Goal: Task Accomplishment & Management: Use online tool/utility

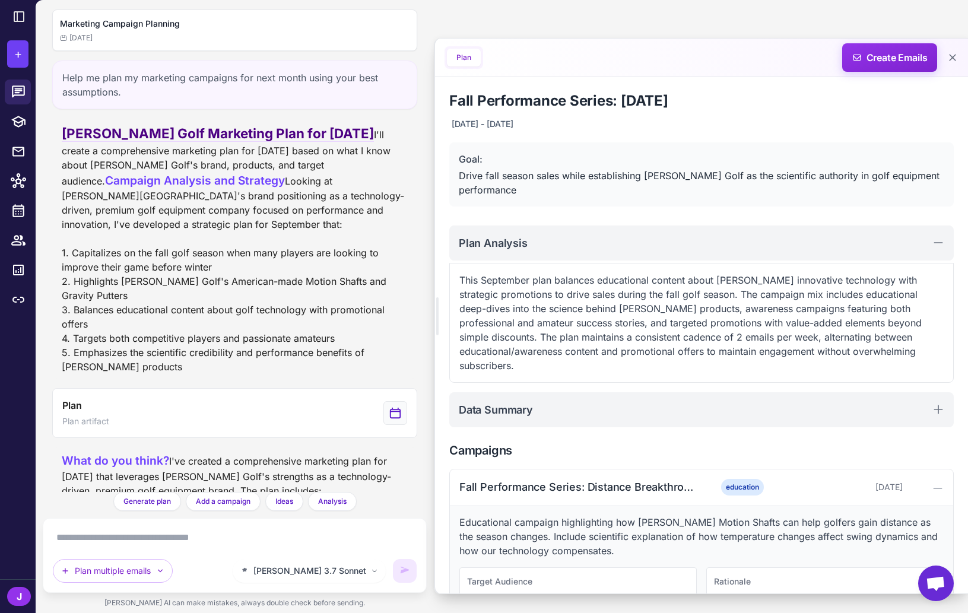
scroll to position [220, 0]
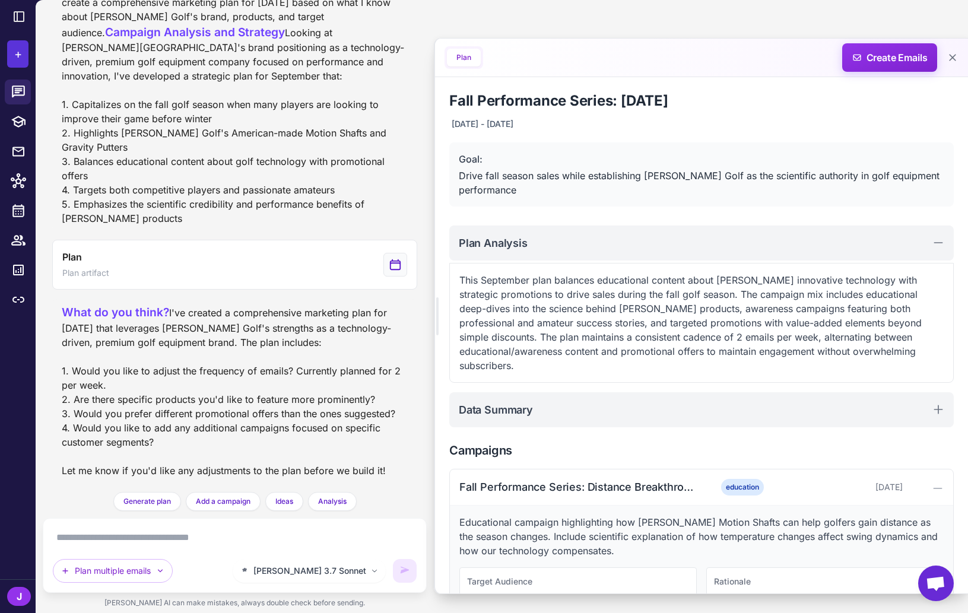
click at [17, 50] on span "+" at bounding box center [18, 54] width 8 height 18
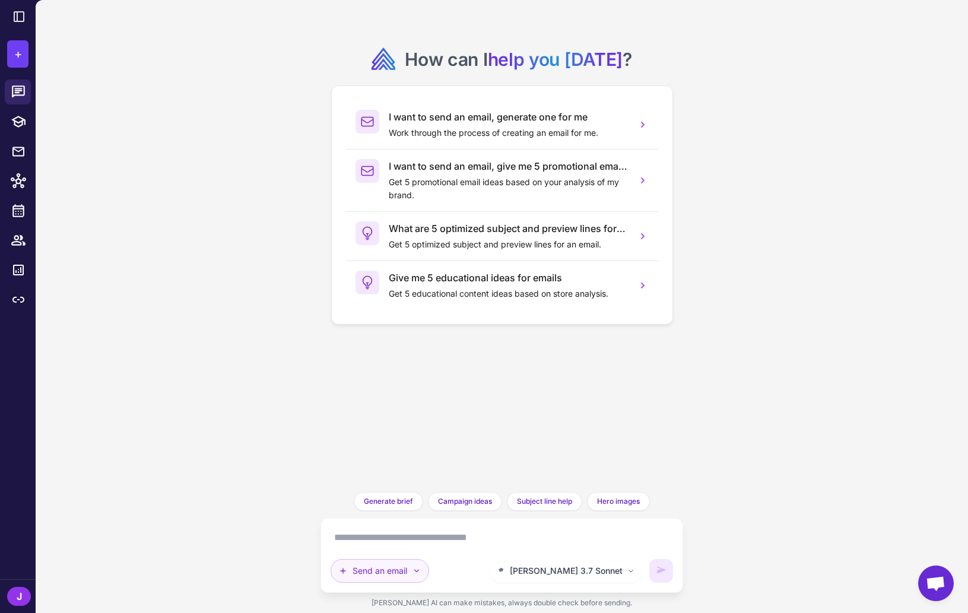
click at [393, 576] on button "Send an email" at bounding box center [379, 571] width 98 height 24
drag, startPoint x: 193, startPoint y: 135, endPoint x: 193, endPoint y: 168, distance: 32.6
click at [193, 135] on div "How can I help you today ? I want to send an email, generate one for me Work th…" at bounding box center [502, 306] width 932 height 613
click at [21, 12] on icon at bounding box center [19, 17] width 10 height 10
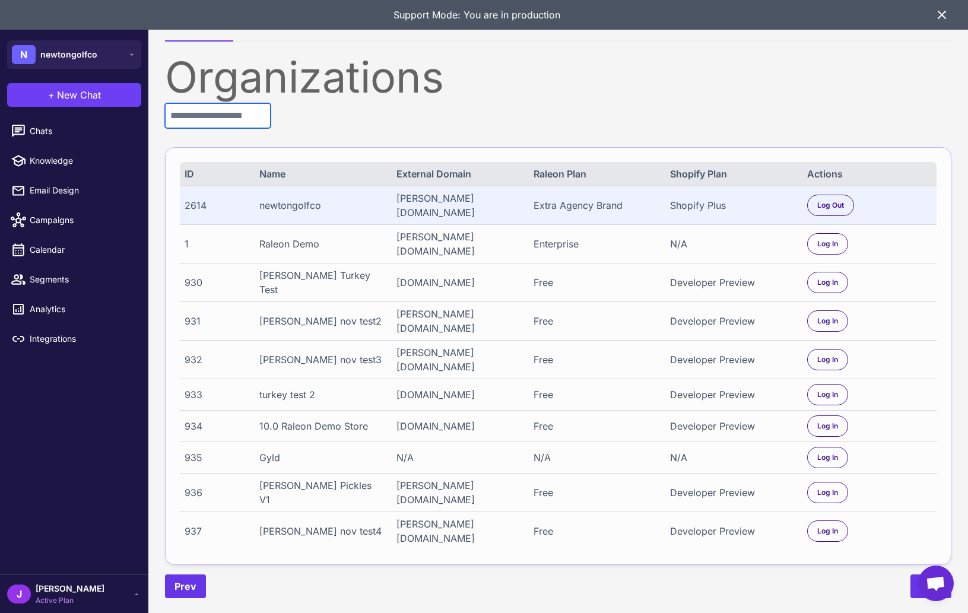
click at [211, 115] on input "text" at bounding box center [218, 115] width 106 height 25
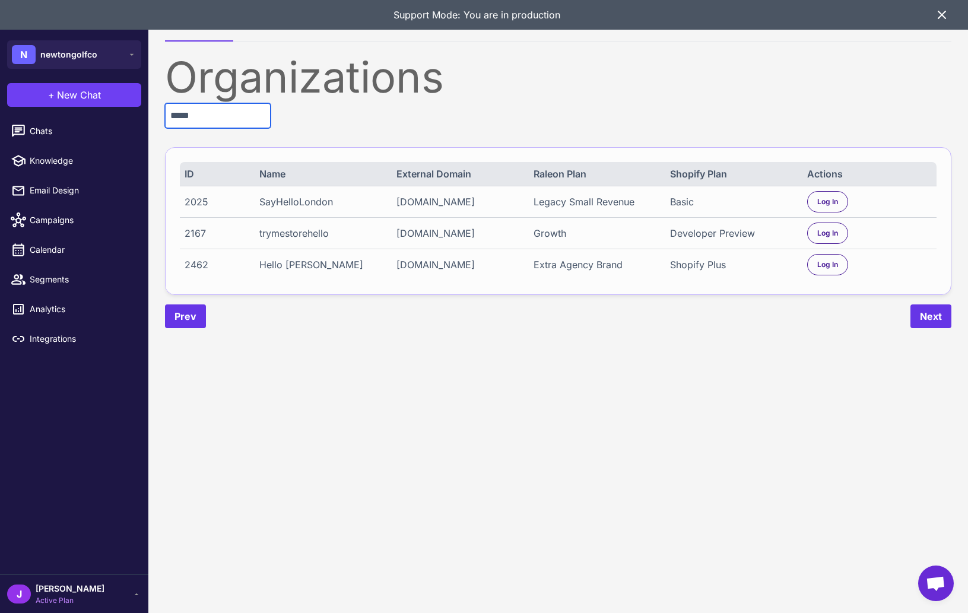
type input "*****"
drag, startPoint x: 769, startPoint y: 269, endPoint x: 775, endPoint y: 273, distance: 6.9
click at [770, 269] on div "Shopify Plus" at bounding box center [732, 265] width 125 height 14
click at [825, 268] on span "Log In" at bounding box center [827, 264] width 21 height 11
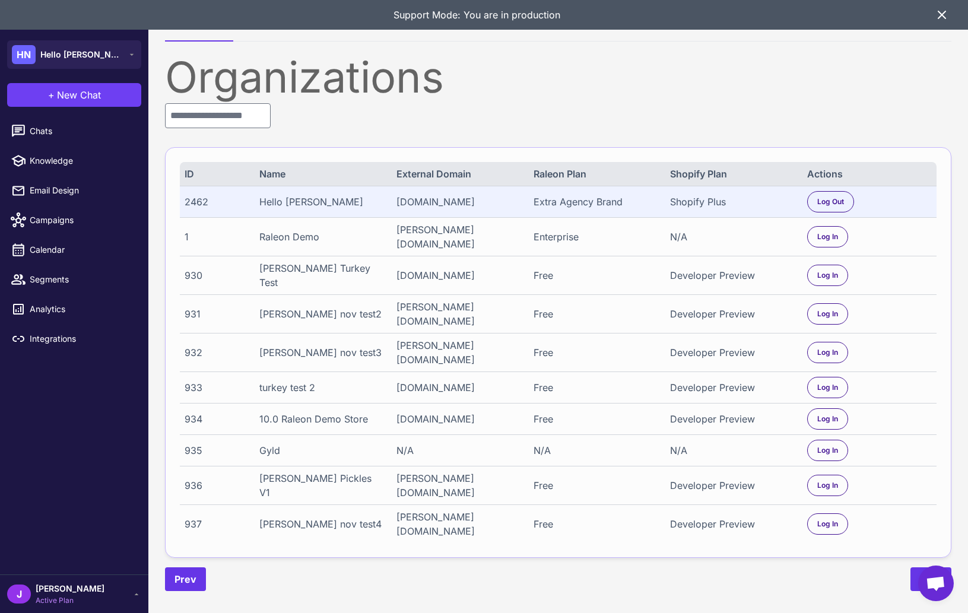
click at [938, 14] on icon at bounding box center [942, 15] width 14 height 14
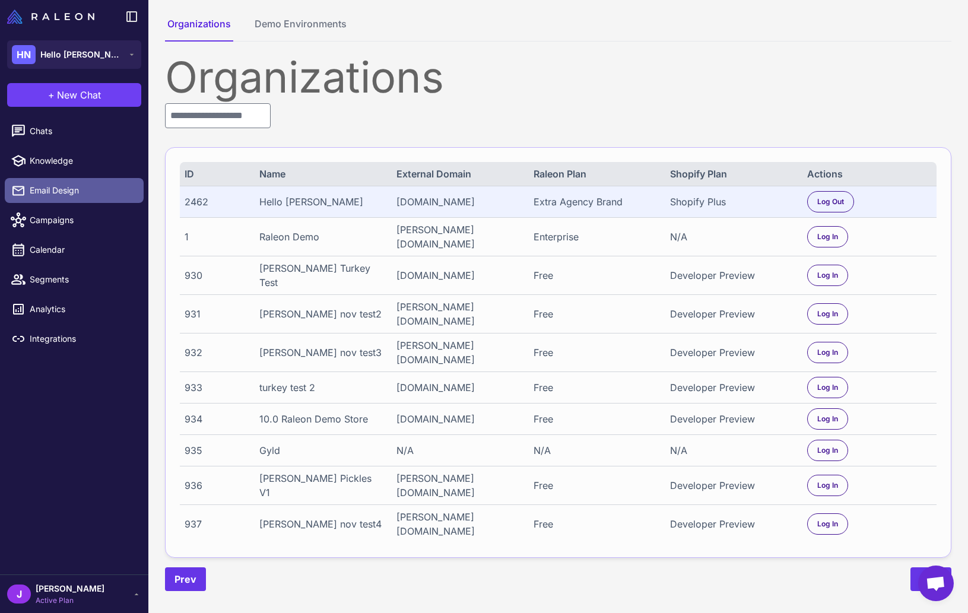
click at [55, 194] on span "Email Design" at bounding box center [82, 190] width 104 height 13
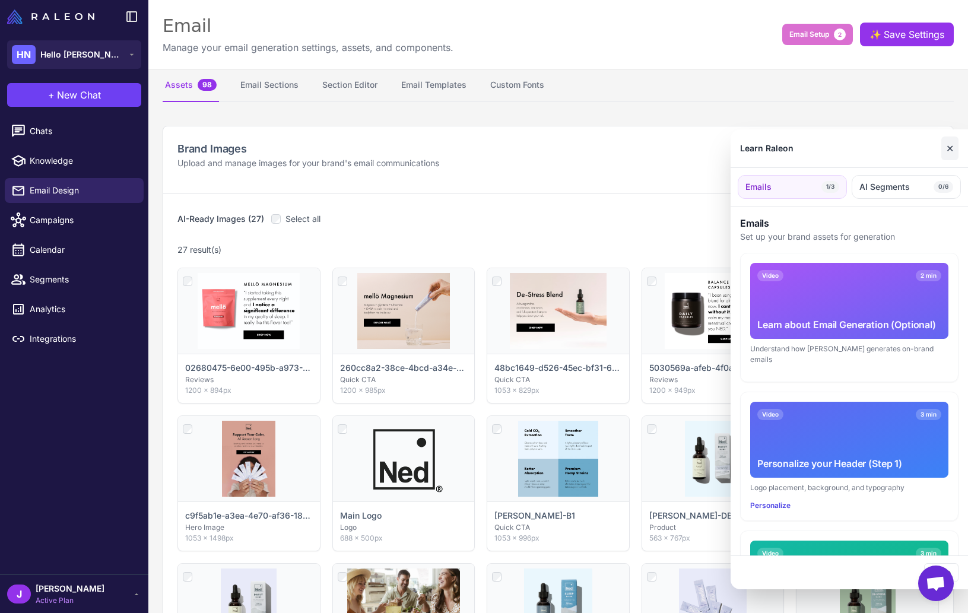
click at [952, 140] on button "✕" at bounding box center [949, 148] width 17 height 24
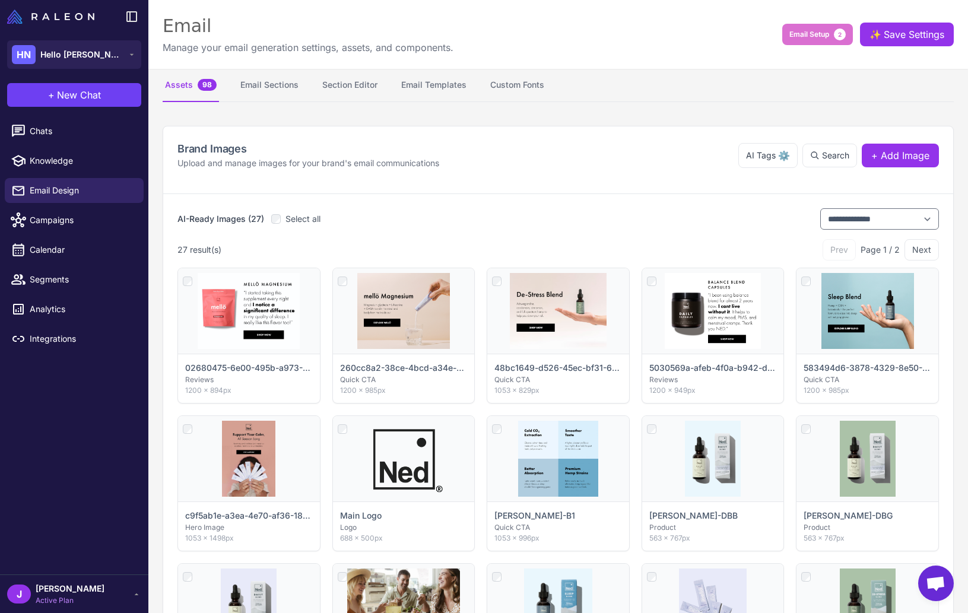
click at [282, 81] on button "Email Sections" at bounding box center [269, 85] width 63 height 33
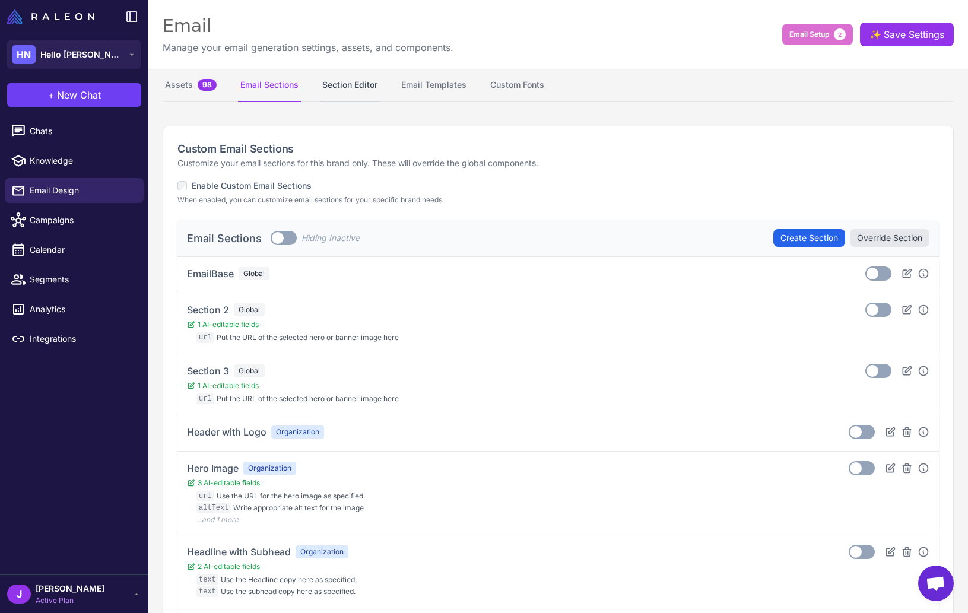
click at [347, 85] on button "Section Editor" at bounding box center [350, 85] width 60 height 33
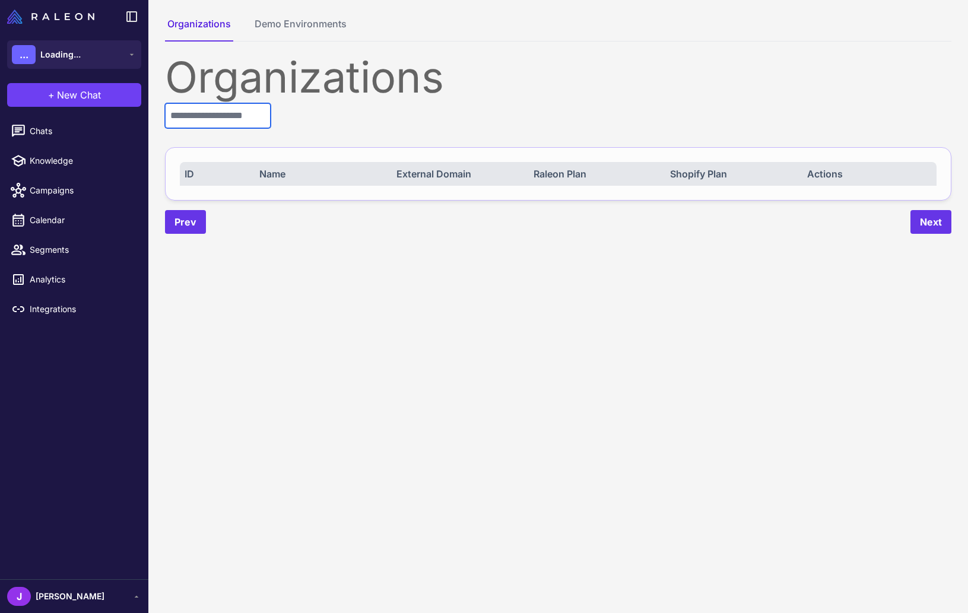
click at [218, 121] on input "text" at bounding box center [218, 115] width 106 height 25
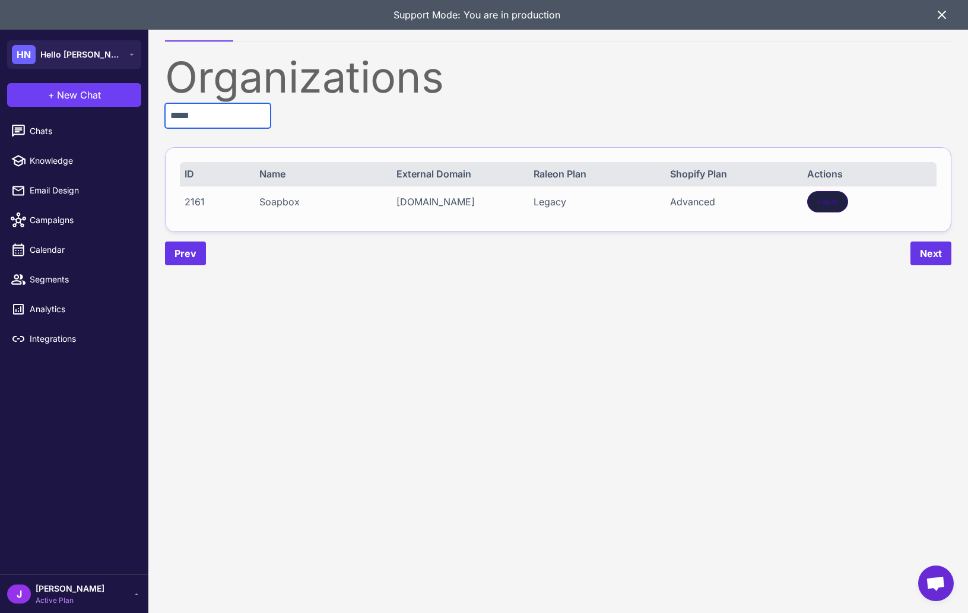
type input "*****"
click at [814, 204] on div "Log In" at bounding box center [827, 201] width 41 height 21
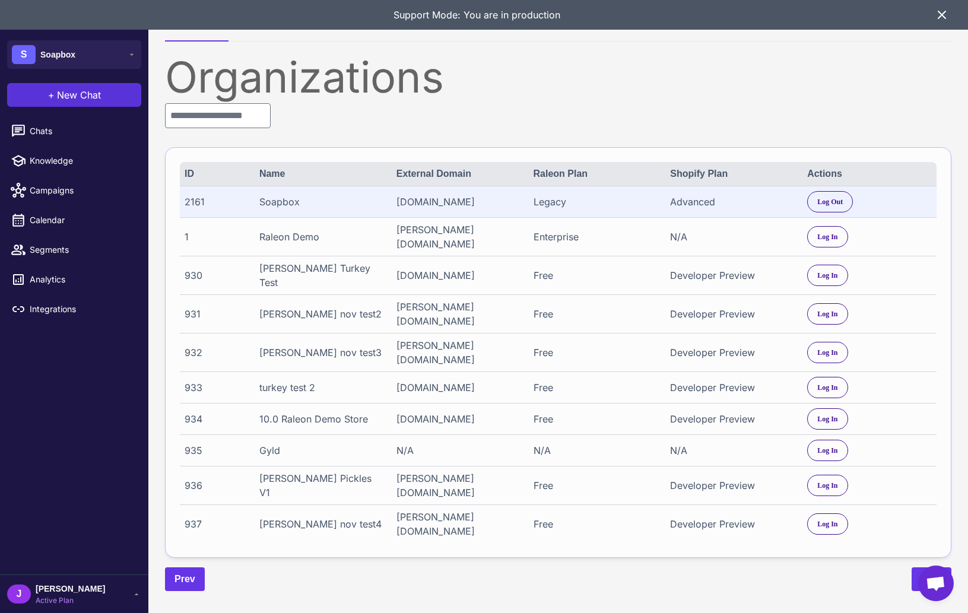
click at [48, 101] on span "+" at bounding box center [51, 95] width 7 height 14
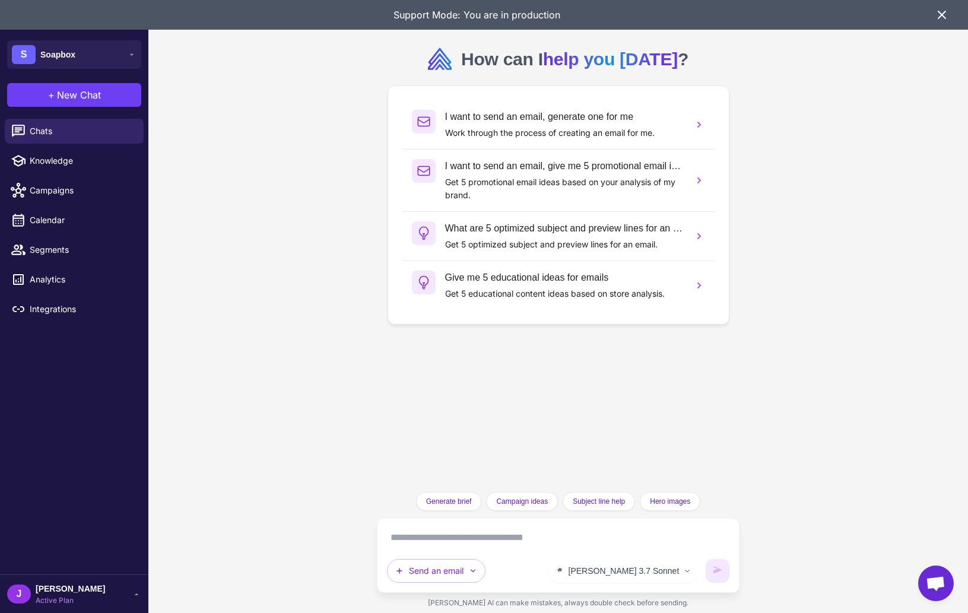
click at [945, 13] on icon at bounding box center [942, 15] width 14 height 14
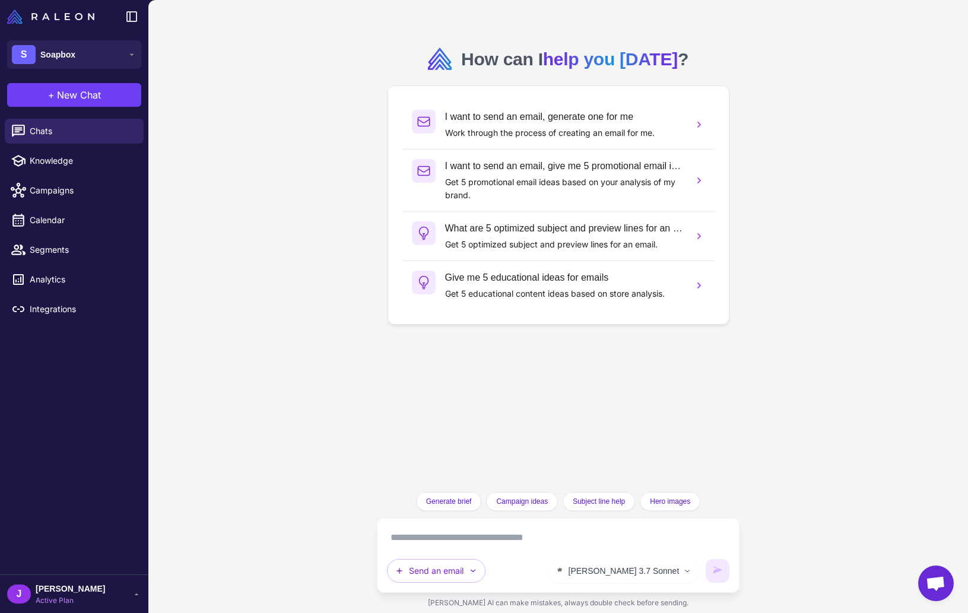
click at [265, 468] on div "How can I help you today ? I want to send an email, generate one for me Work th…" at bounding box center [557, 306] width 819 height 613
click at [328, 393] on div "How can I help you today ? I want to send an email, generate one for me Work th…" at bounding box center [557, 306] width 819 height 613
click at [129, 593] on div "J Jay Active Plan" at bounding box center [74, 594] width 134 height 24
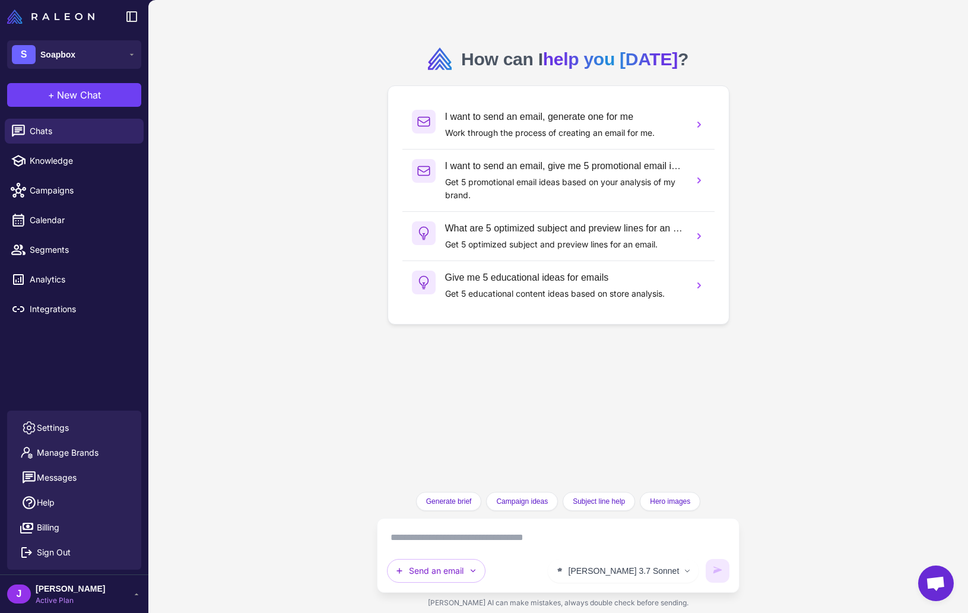
click at [128, 594] on div "J Jay Active Plan" at bounding box center [74, 594] width 134 height 24
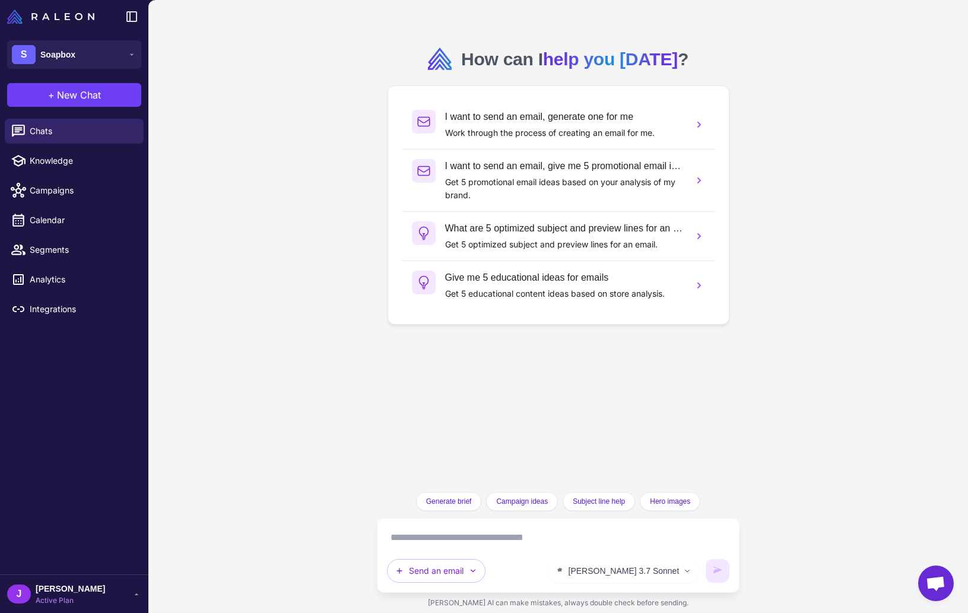
click at [138, 589] on div "J Jay Active Plan" at bounding box center [74, 594] width 134 height 24
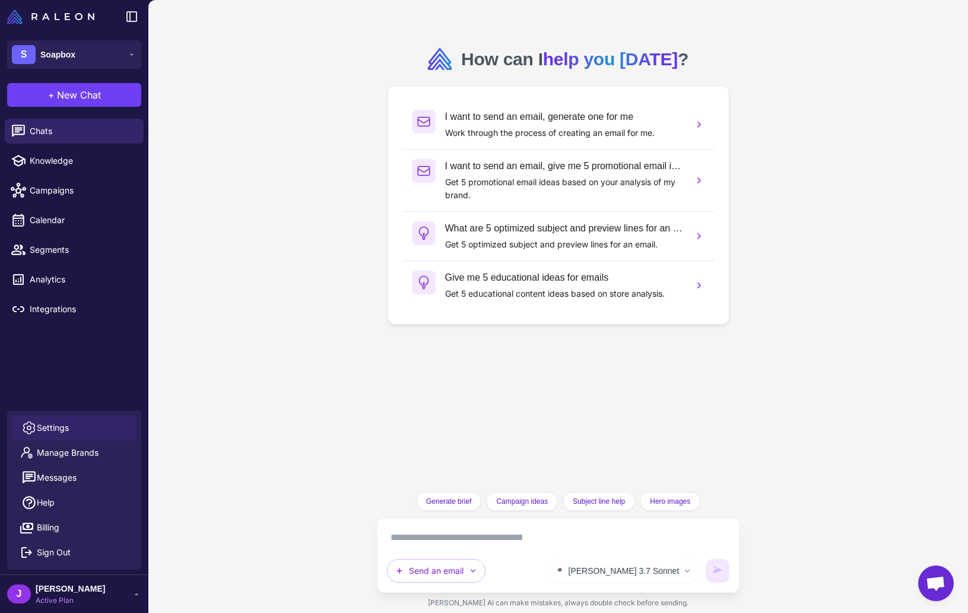
click at [58, 429] on span "Settings" at bounding box center [53, 427] width 32 height 13
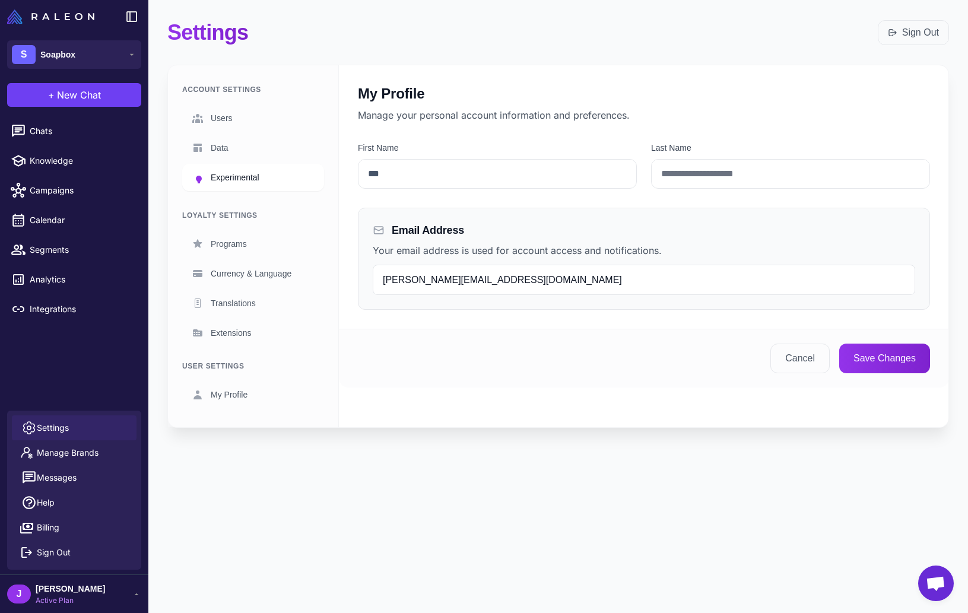
click at [212, 171] on span "Experimental" at bounding box center [235, 177] width 49 height 13
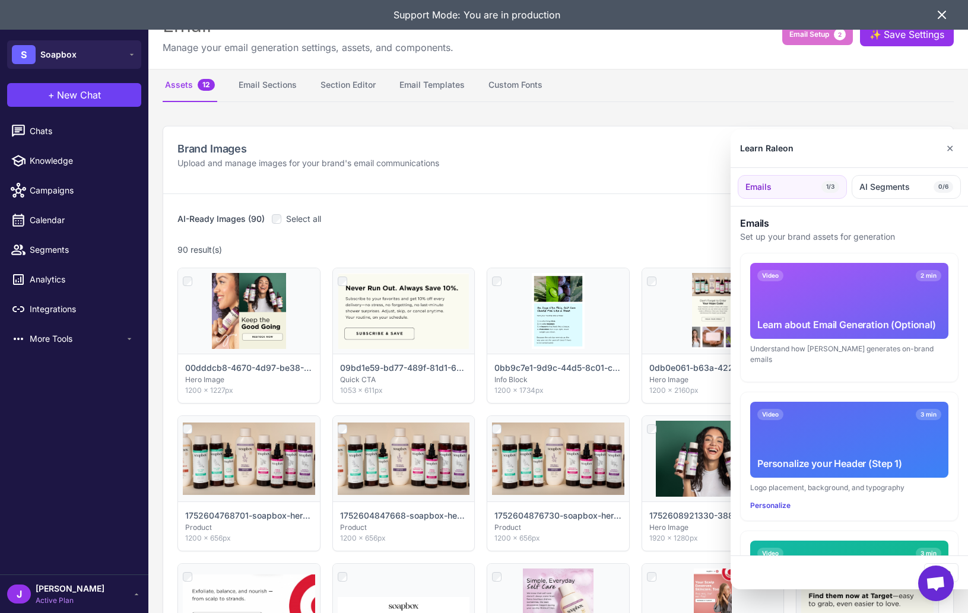
click at [259, 82] on div at bounding box center [484, 306] width 968 height 613
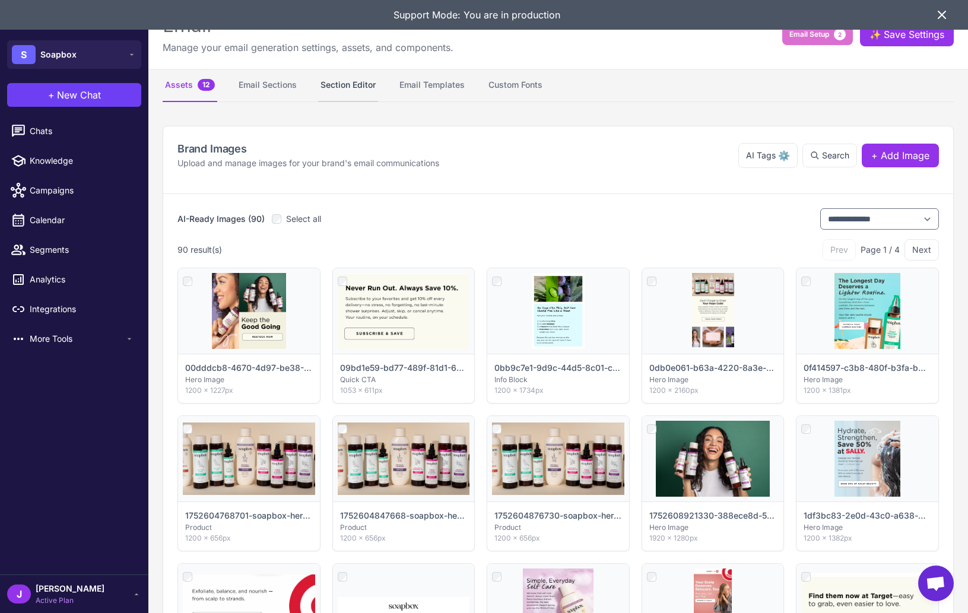
click at [353, 75] on button "Section Editor" at bounding box center [348, 85] width 60 height 33
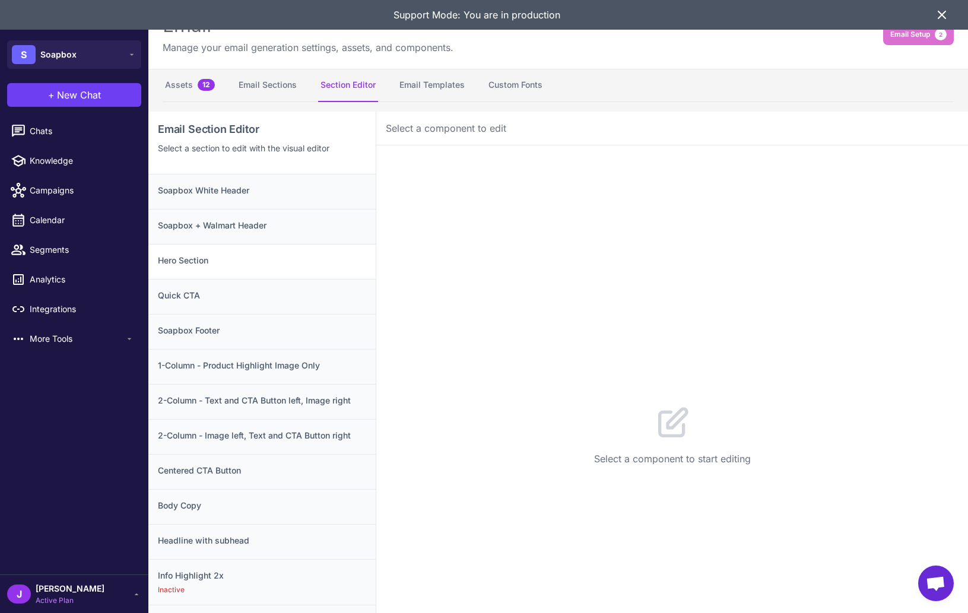
click at [270, 279] on div "Hero Section" at bounding box center [261, 296] width 227 height 35
click at [240, 244] on div "Soapbox + Walmart Header" at bounding box center [261, 261] width 227 height 35
click at [247, 292] on h3 "Quick CTA" at bounding box center [262, 295] width 208 height 13
click at [250, 332] on h3 "Soapbox Footer" at bounding box center [262, 330] width 208 height 13
click at [259, 365] on h3 "1-Column - Product Highlight Image Only" at bounding box center [262, 365] width 208 height 13
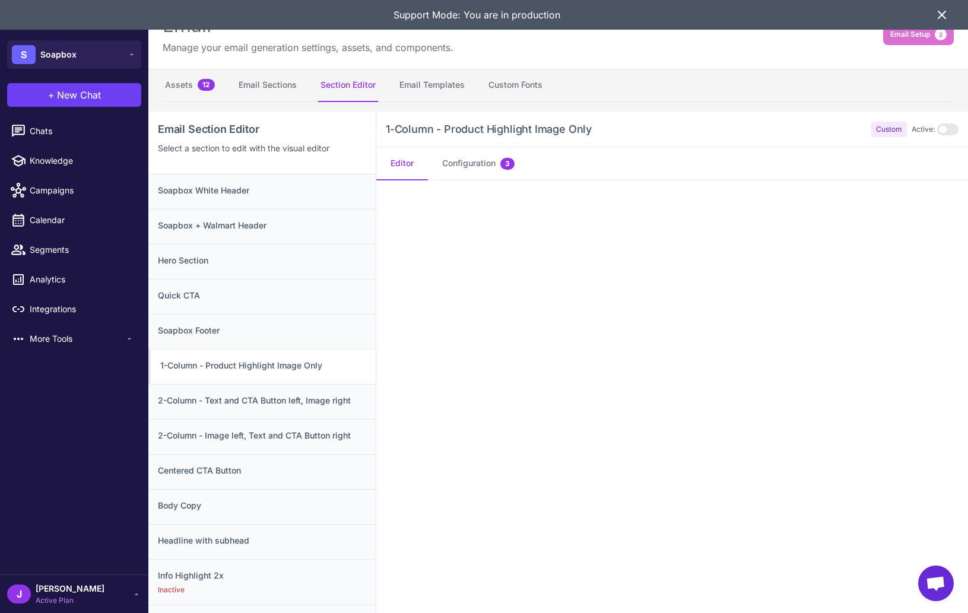
click at [942, 13] on icon at bounding box center [941, 14] width 7 height 7
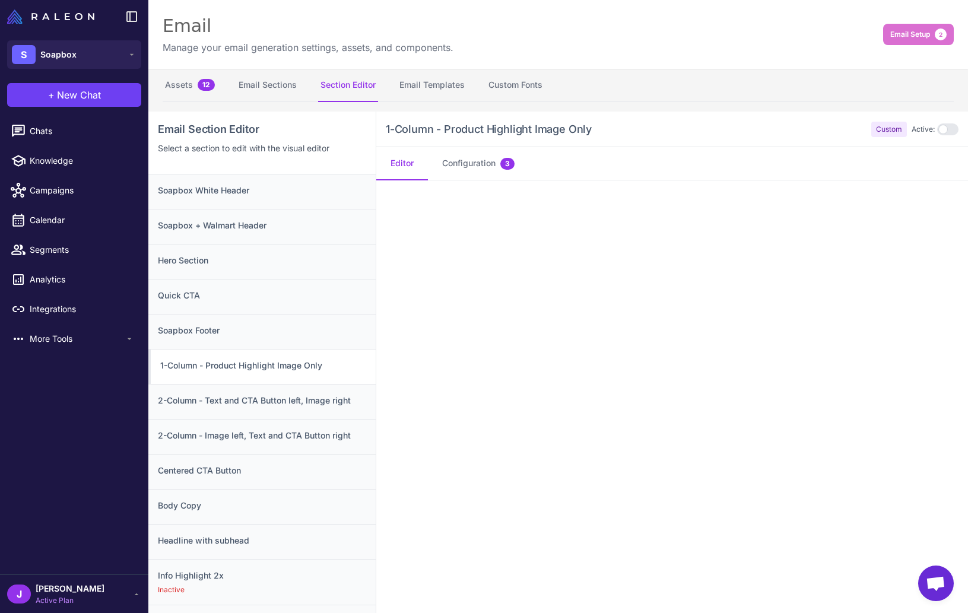
click at [71, 597] on span "Active Plan" at bounding box center [70, 600] width 69 height 11
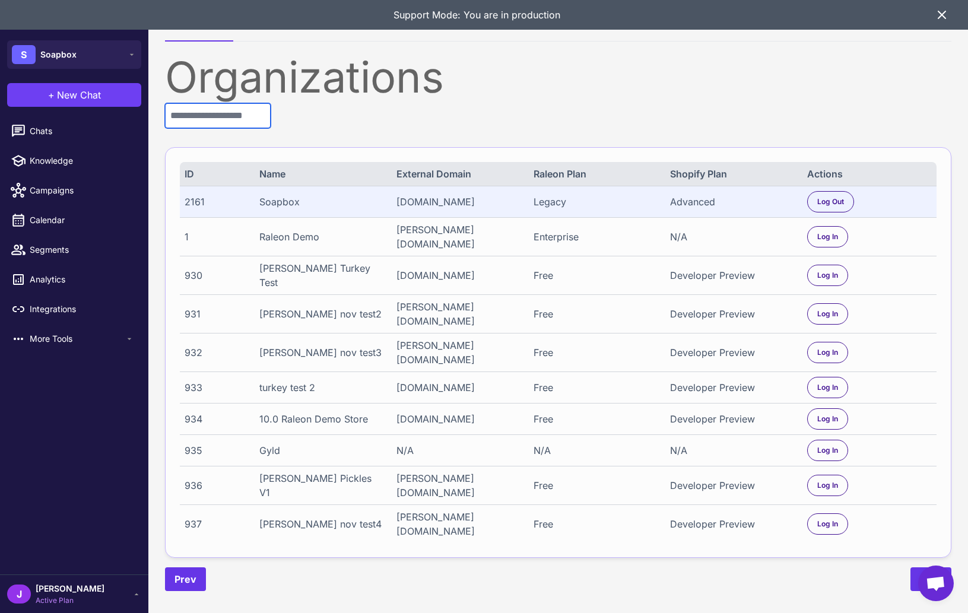
click at [246, 120] on input "text" at bounding box center [218, 115] width 106 height 25
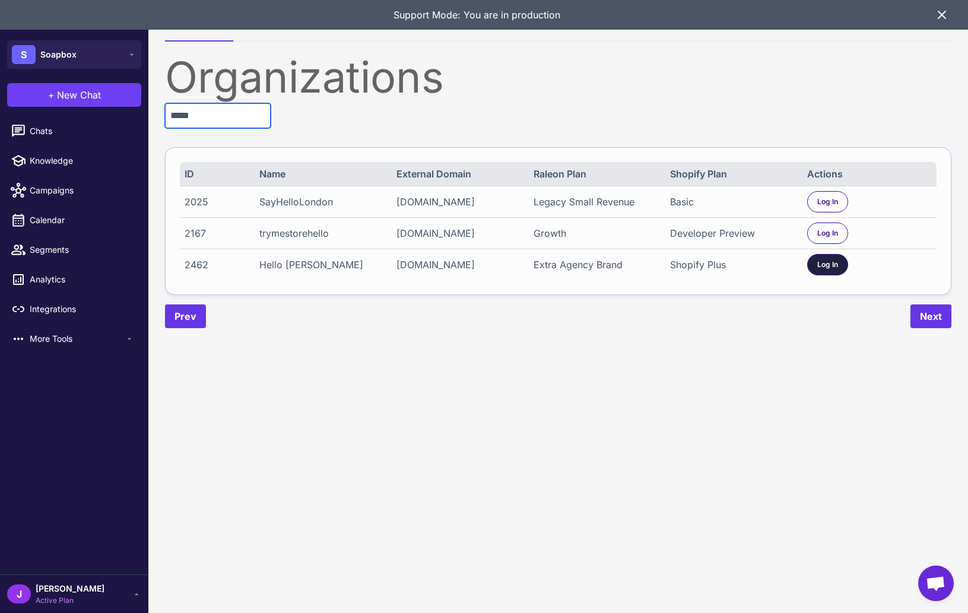
type input "*****"
click at [831, 271] on div "Log In" at bounding box center [827, 264] width 41 height 21
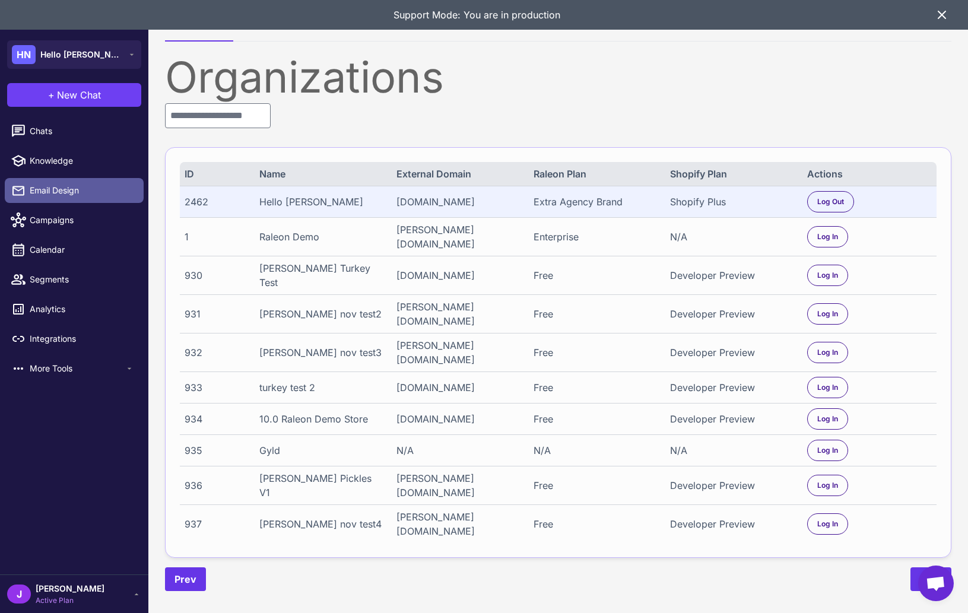
click at [52, 187] on span "Email Design" at bounding box center [82, 190] width 104 height 13
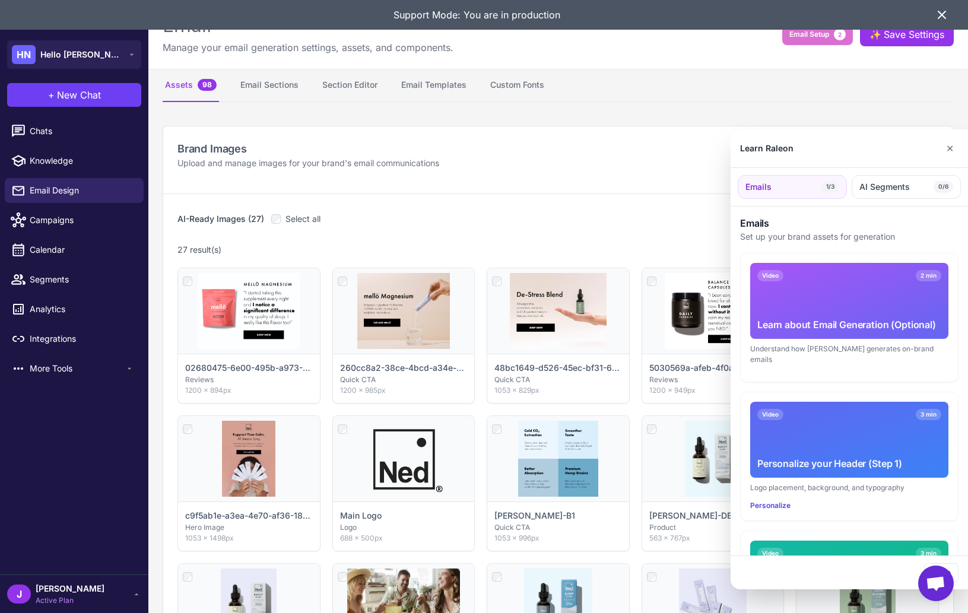
click at [948, 15] on icon at bounding box center [942, 15] width 14 height 14
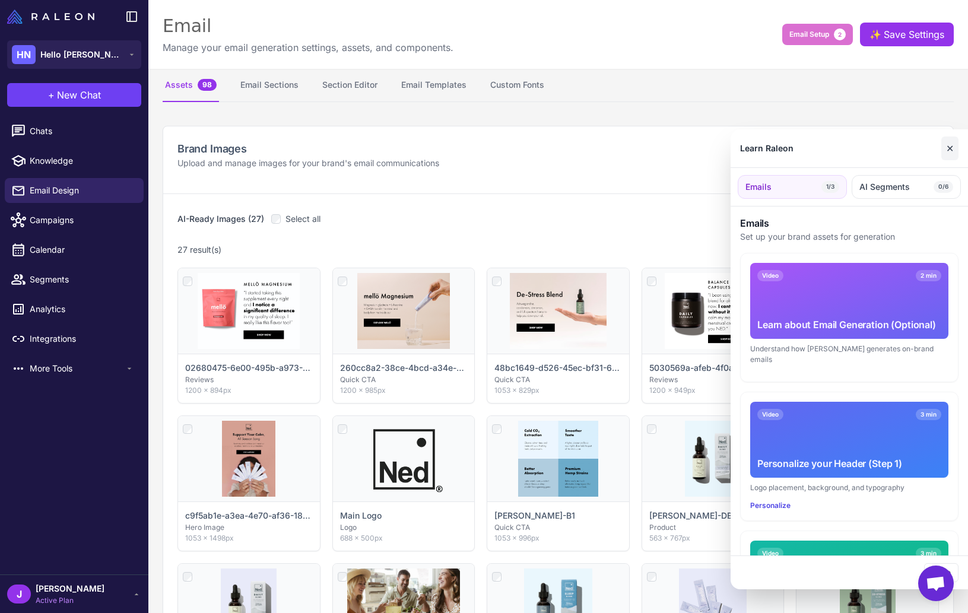
click at [951, 146] on button "✕" at bounding box center [949, 148] width 17 height 24
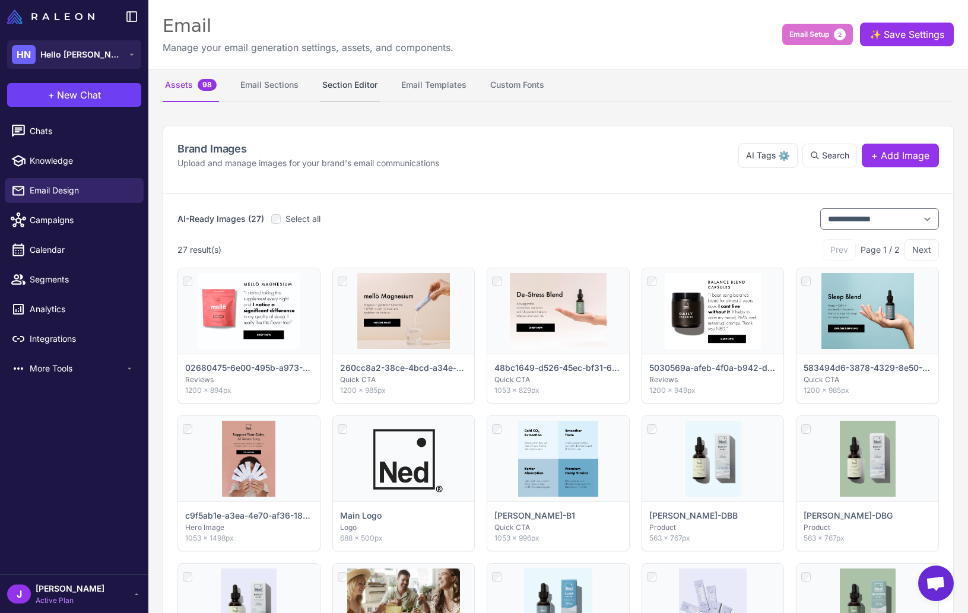
click at [336, 78] on button "Section Editor" at bounding box center [350, 85] width 60 height 33
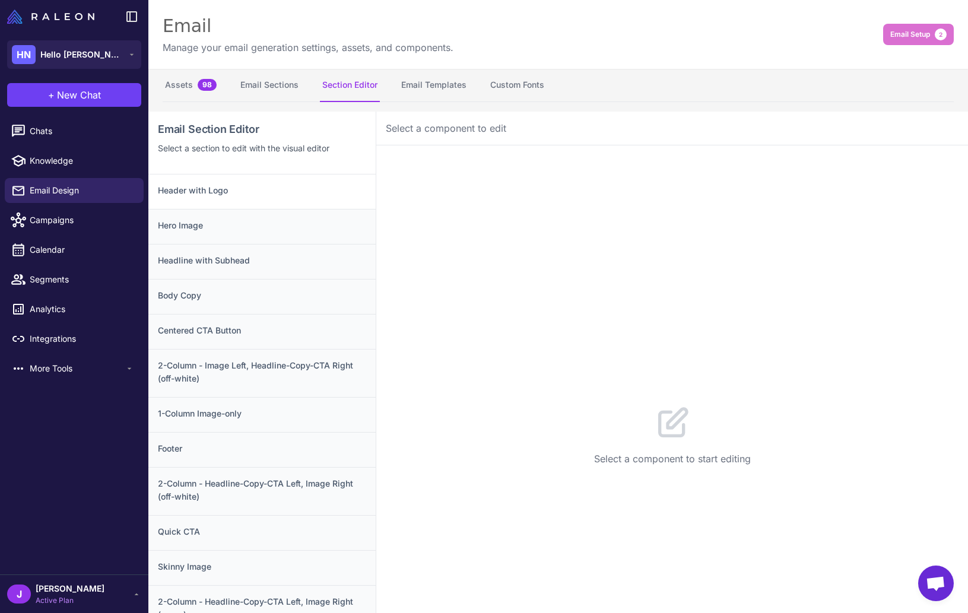
click at [224, 209] on div "Header with Logo" at bounding box center [261, 226] width 227 height 35
click at [597, 49] on div "Email Manage your email generation settings, assets, and components. Email Setu…" at bounding box center [557, 34] width 819 height 69
click at [623, 84] on nav "Assets 98 Email Sections Section Editor Email Templates Custom Fonts" at bounding box center [558, 85] width 791 height 33
click at [255, 260] on h3 "Headline with Subhead" at bounding box center [262, 260] width 208 height 13
click at [471, 166] on button "Configuration 2" at bounding box center [478, 163] width 101 height 33
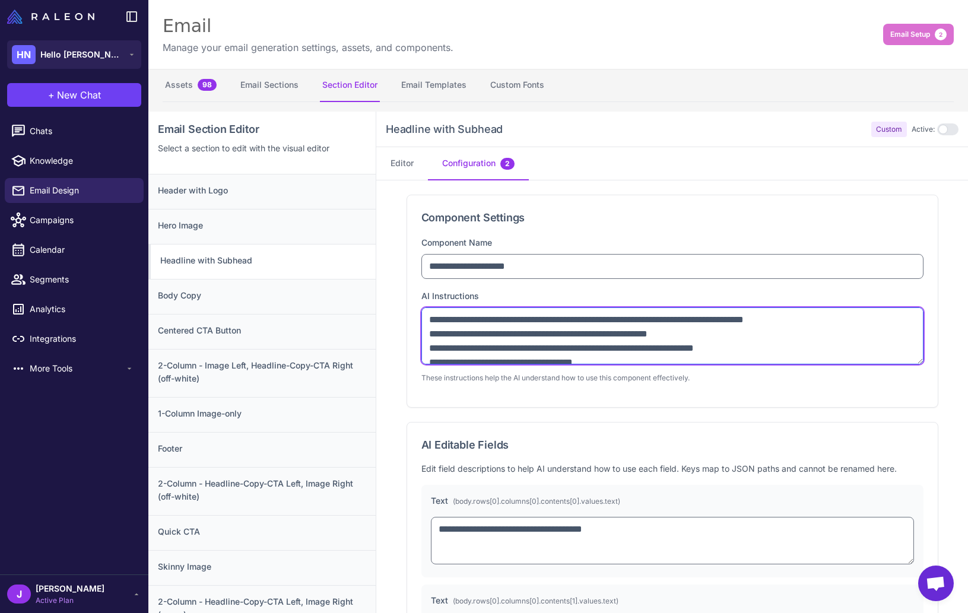
drag, startPoint x: 923, startPoint y: 358, endPoint x: 911, endPoint y: 390, distance: 34.0
click at [911, 390] on div "**********" at bounding box center [672, 301] width 530 height 212
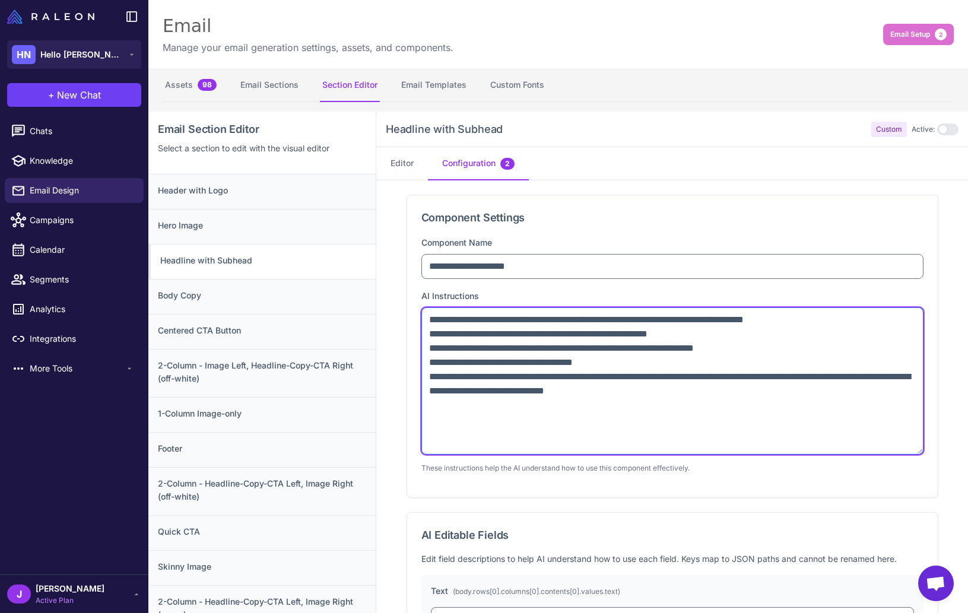
drag, startPoint x: 918, startPoint y: 362, endPoint x: 893, endPoint y: 456, distance: 97.6
click at [893, 454] on textarea "**********" at bounding box center [672, 380] width 502 height 147
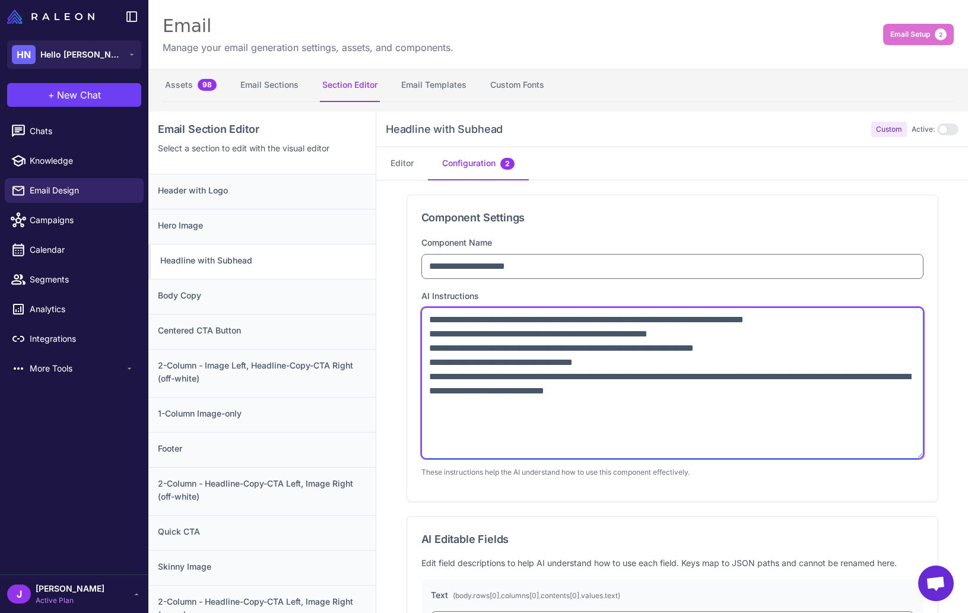
click at [764, 416] on textarea "**********" at bounding box center [672, 382] width 502 height 151
click at [745, 385] on textarea "**********" at bounding box center [672, 382] width 502 height 151
drag, startPoint x: 619, startPoint y: 333, endPoint x: 692, endPoint y: 332, distance: 72.4
click at [692, 332] on textarea "**********" at bounding box center [672, 382] width 502 height 151
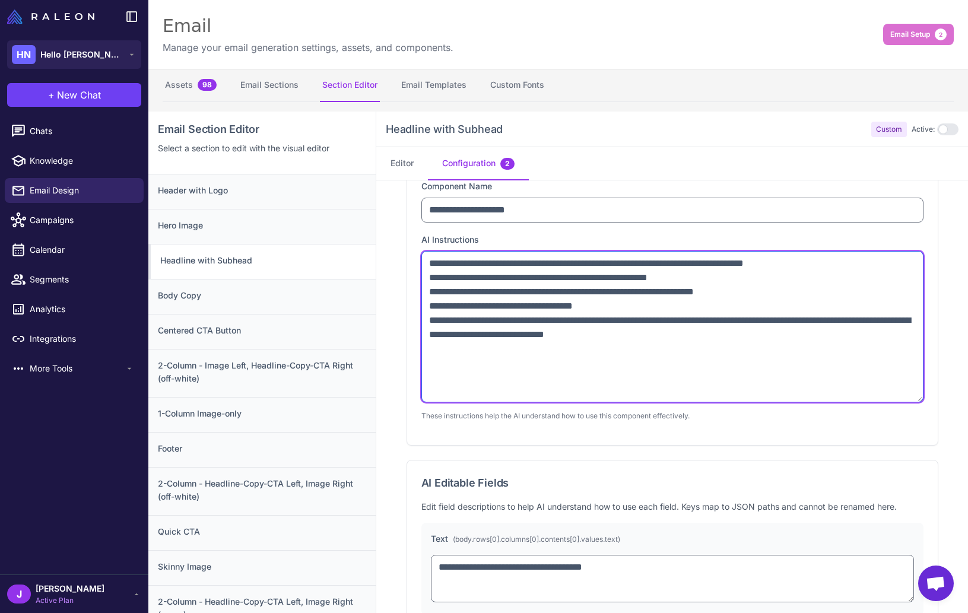
scroll to position [76, 0]
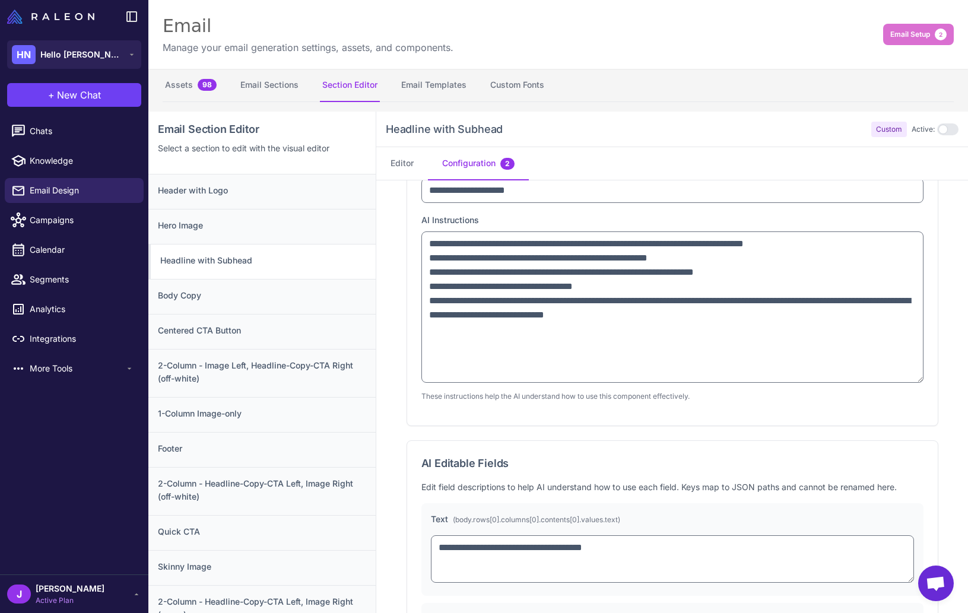
click at [670, 433] on div "**********" at bounding box center [672, 415] width 532 height 592
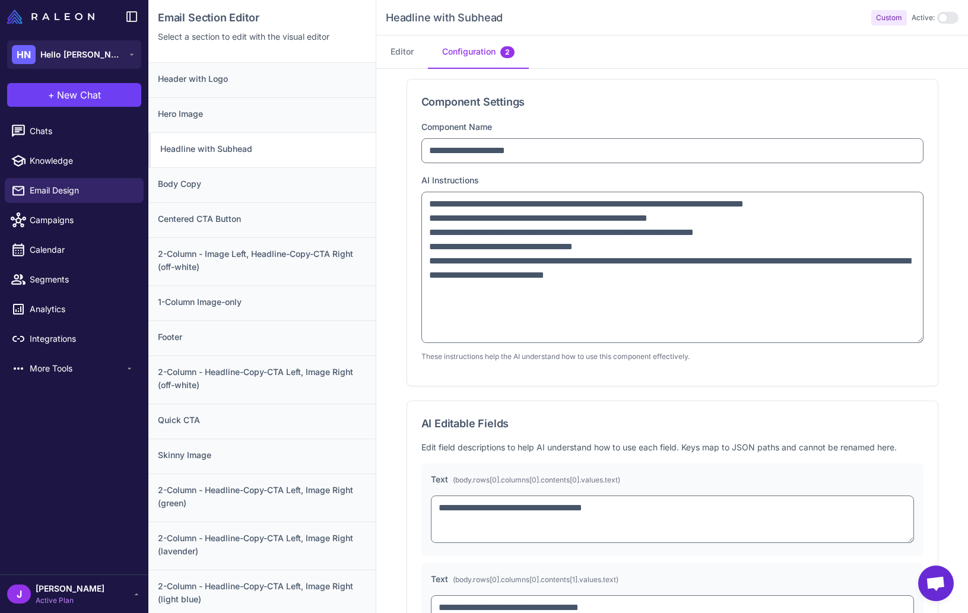
scroll to position [0, 0]
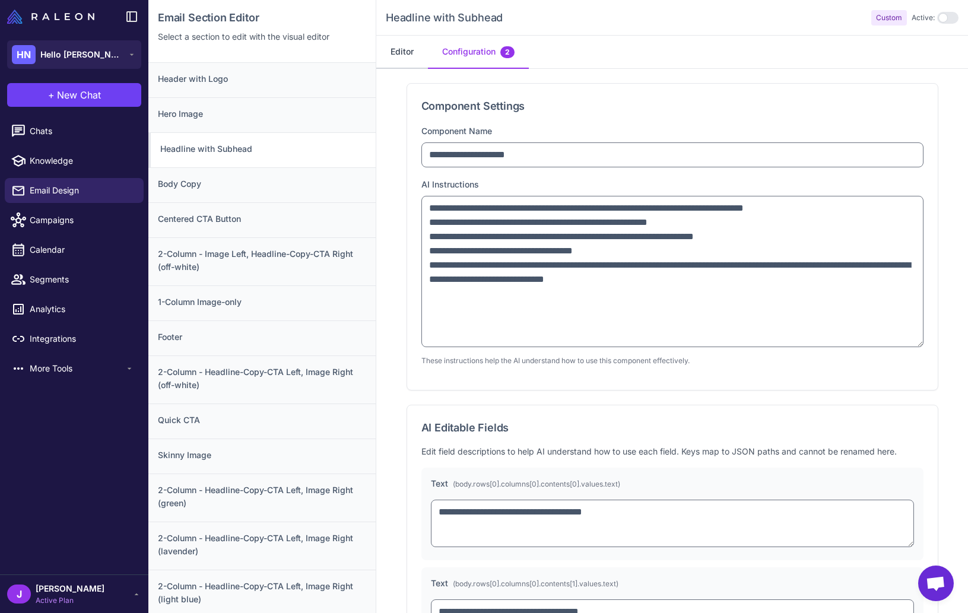
click at [403, 54] on button "Editor" at bounding box center [402, 52] width 52 height 33
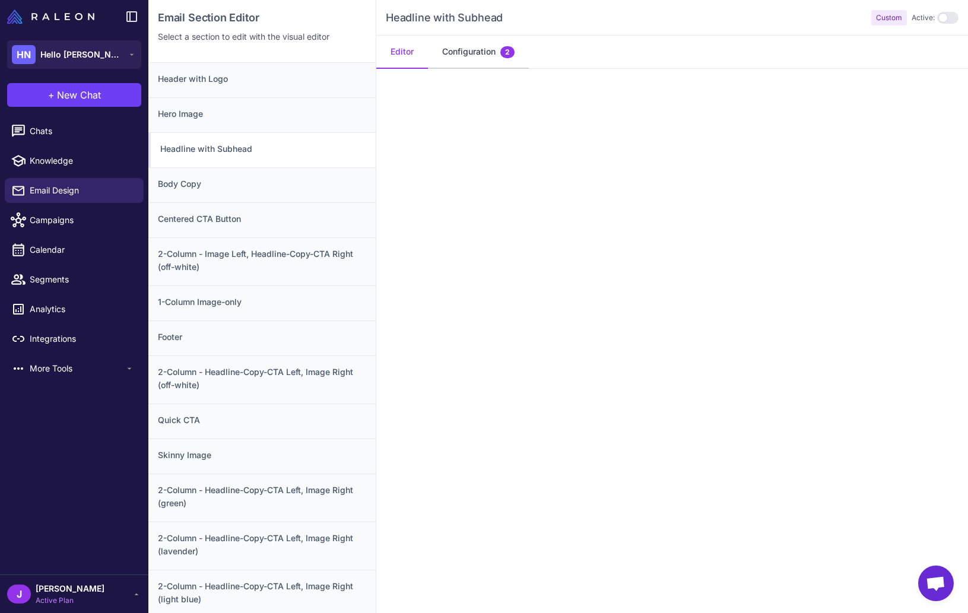
click at [485, 59] on button "Configuration 2" at bounding box center [478, 52] width 101 height 33
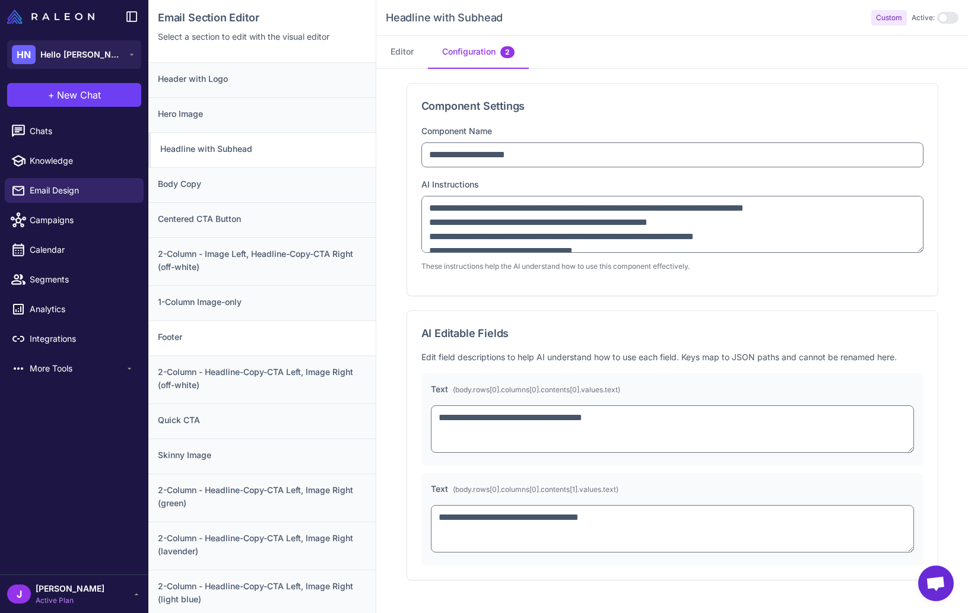
click at [190, 338] on h3 "Footer" at bounding box center [262, 336] width 208 height 13
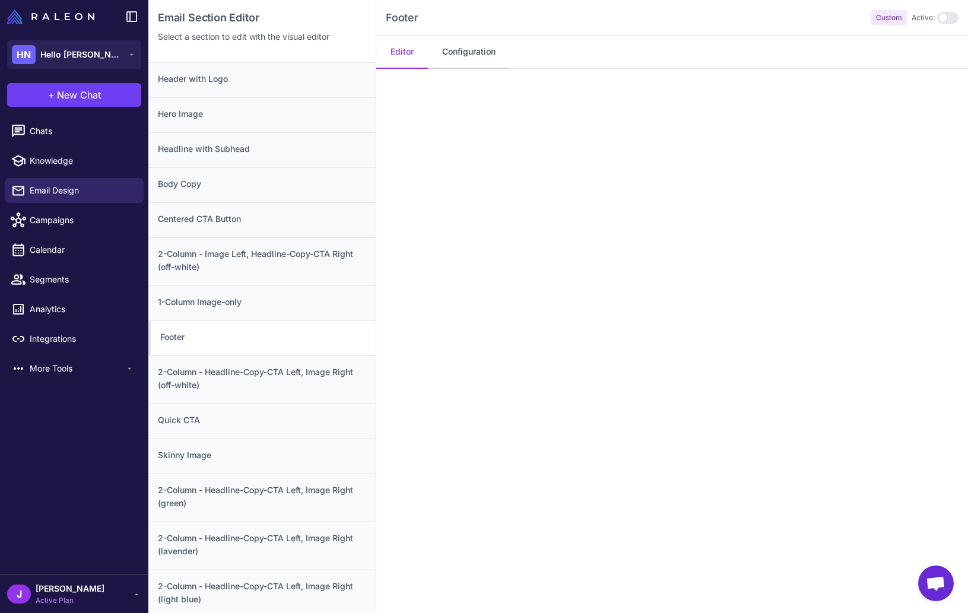
click at [465, 53] on button "Configuration" at bounding box center [469, 52] width 82 height 33
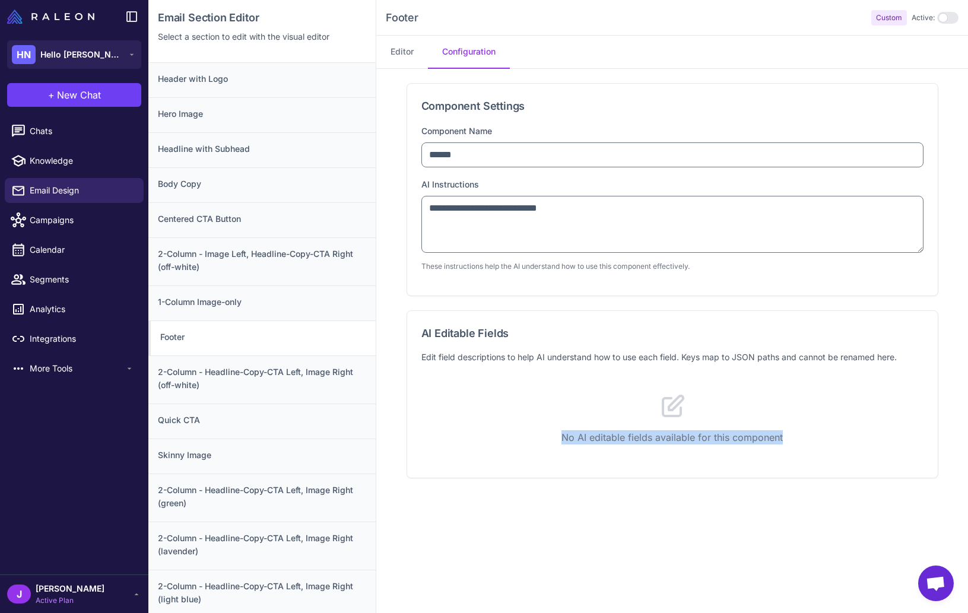
drag, startPoint x: 558, startPoint y: 431, endPoint x: 790, endPoint y: 441, distance: 232.2
click at [790, 441] on p "No AI editable fields available for this component" at bounding box center [672, 437] width 502 height 14
click at [725, 431] on p "No AI editable fields available for this component" at bounding box center [672, 437] width 502 height 14
click at [405, 54] on button "Editor" at bounding box center [402, 52] width 52 height 33
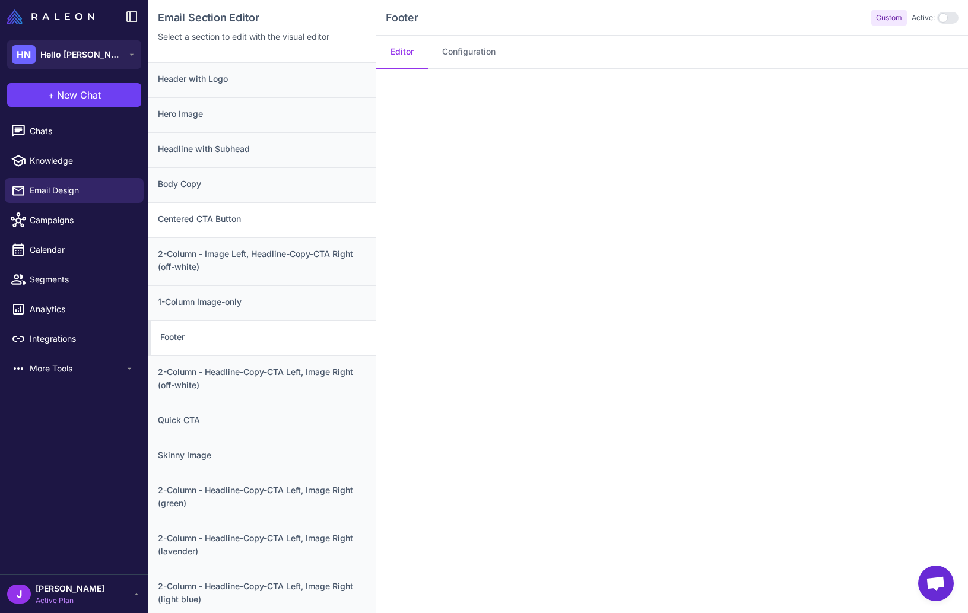
click at [261, 224] on h3 "Centered CTA Button" at bounding box center [262, 218] width 208 height 13
click at [466, 54] on button "Configuration 2" at bounding box center [478, 52] width 101 height 33
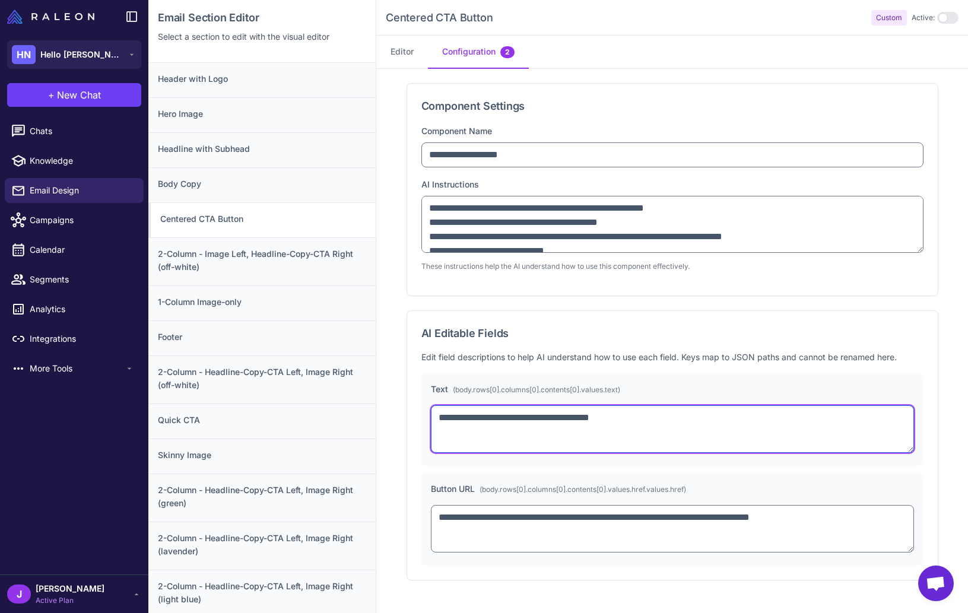
drag, startPoint x: 438, startPoint y: 415, endPoint x: 643, endPoint y: 419, distance: 204.1
click at [643, 419] on textarea "**********" at bounding box center [672, 428] width 483 height 47
click at [651, 422] on textarea "**********" at bounding box center [672, 428] width 483 height 47
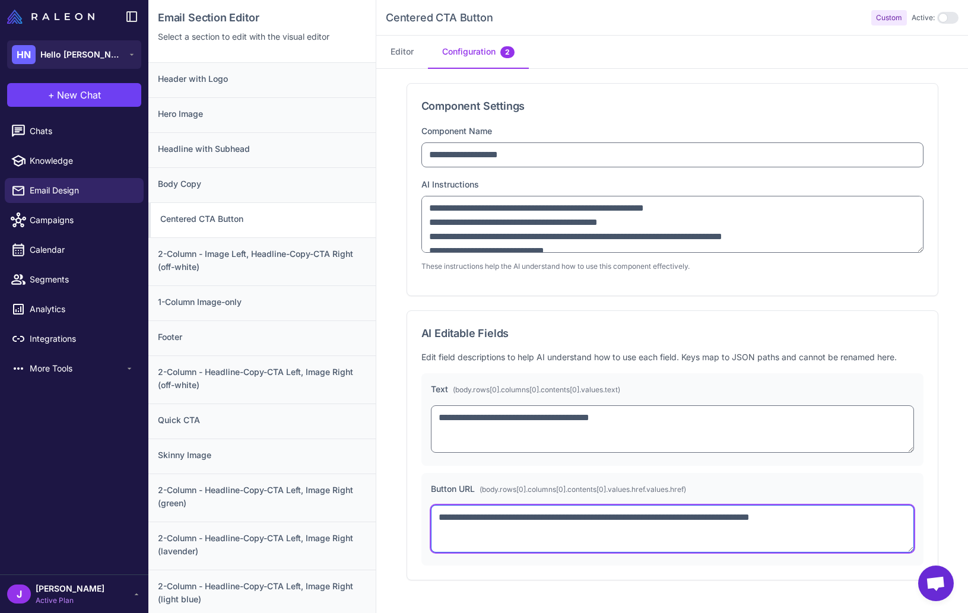
drag, startPoint x: 451, startPoint y: 520, endPoint x: 589, endPoint y: 511, distance: 137.9
click at [589, 511] on textarea "**********" at bounding box center [672, 528] width 483 height 47
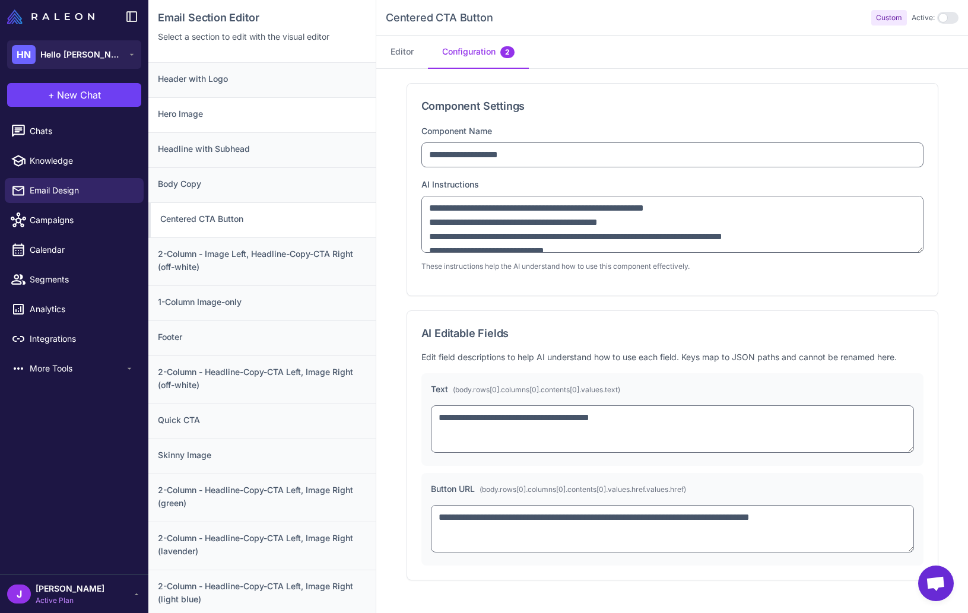
click at [204, 120] on h3 "Hero Image" at bounding box center [262, 113] width 208 height 13
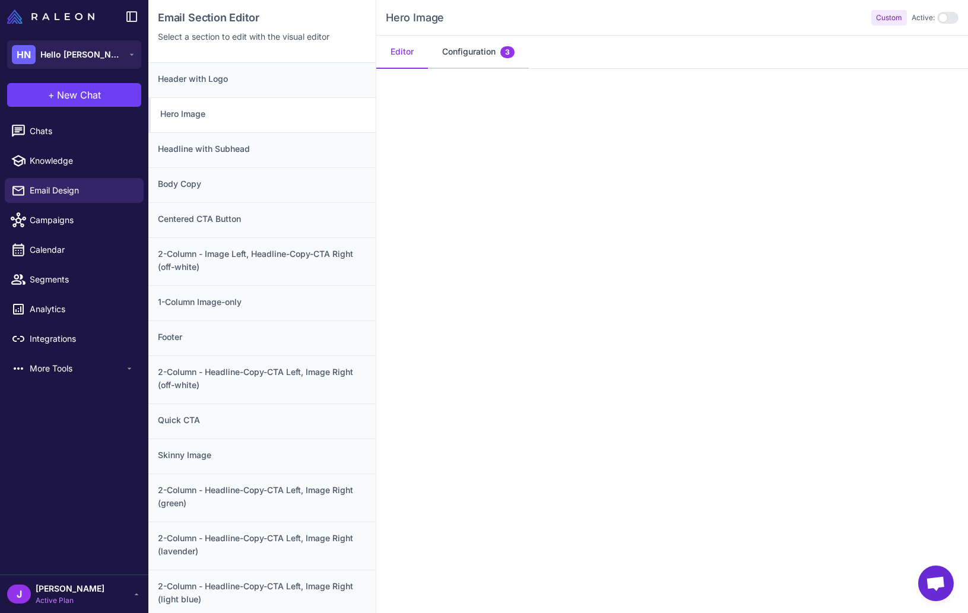
click at [476, 39] on button "Configuration 3" at bounding box center [478, 52] width 101 height 33
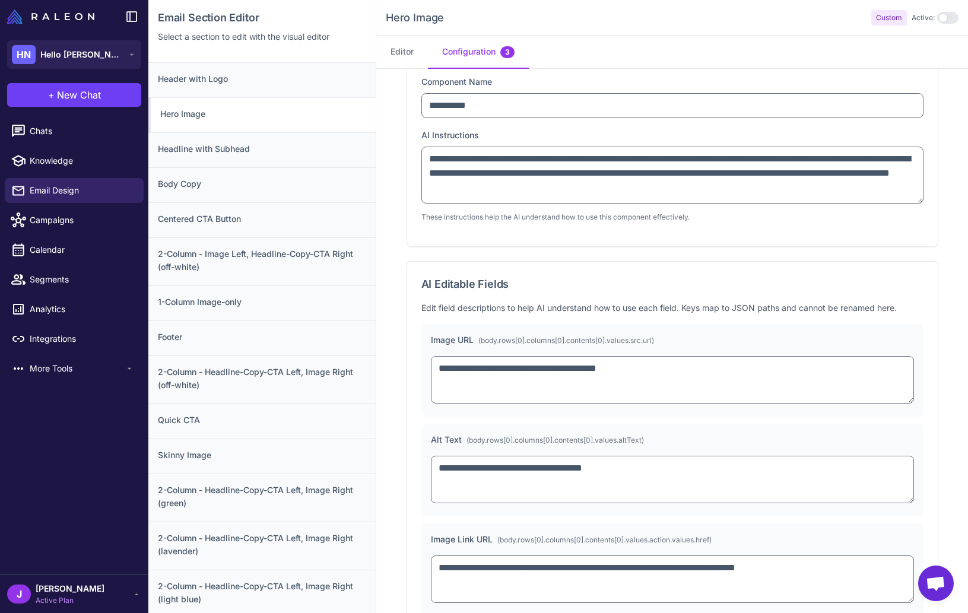
scroll to position [81, 0]
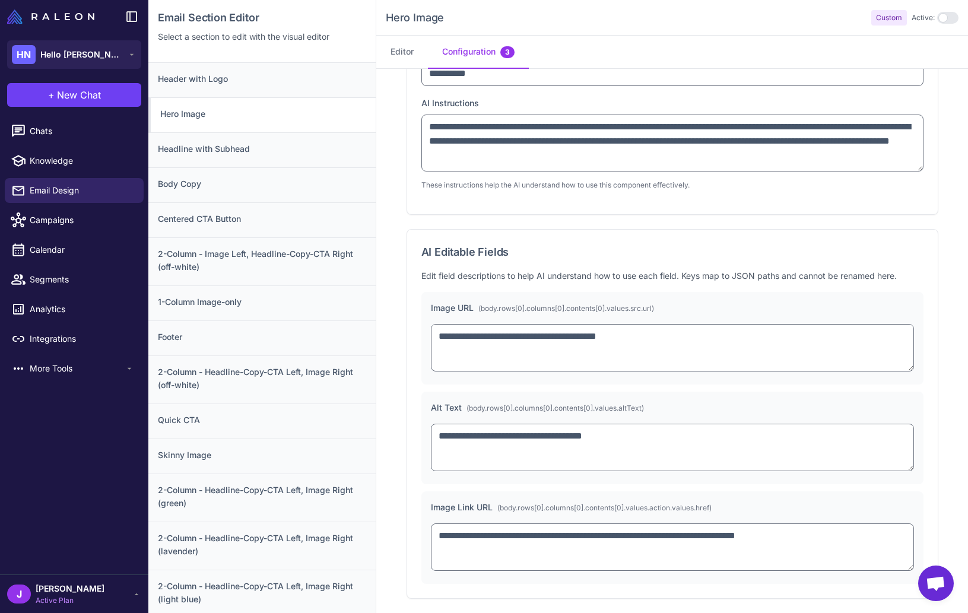
click at [513, 487] on div "**********" at bounding box center [672, 438] width 502 height 292
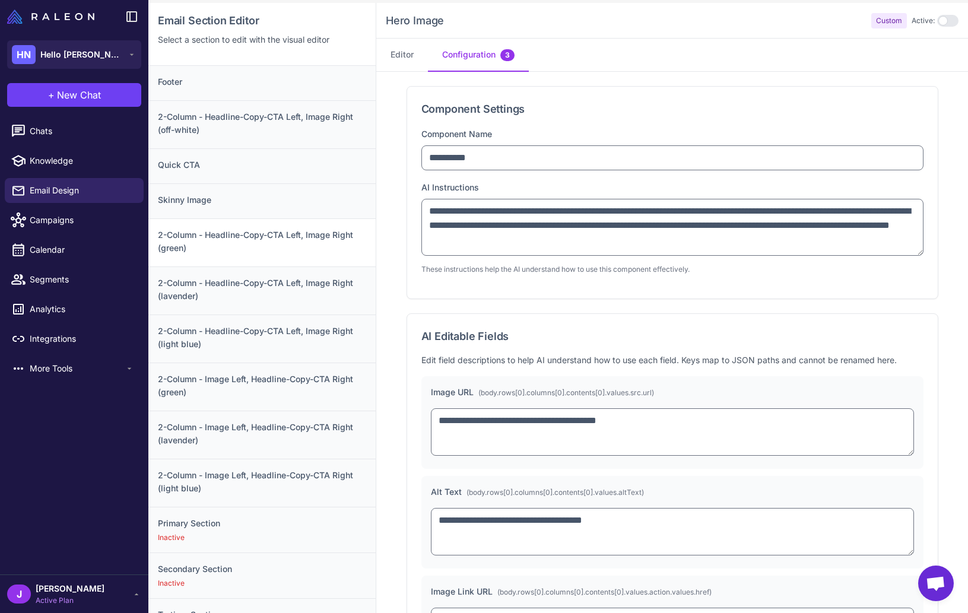
scroll to position [256, 0]
click at [272, 246] on h3 "2-Column - Headline-Copy-CTA Left, Image Right (green)" at bounding box center [262, 244] width 208 height 26
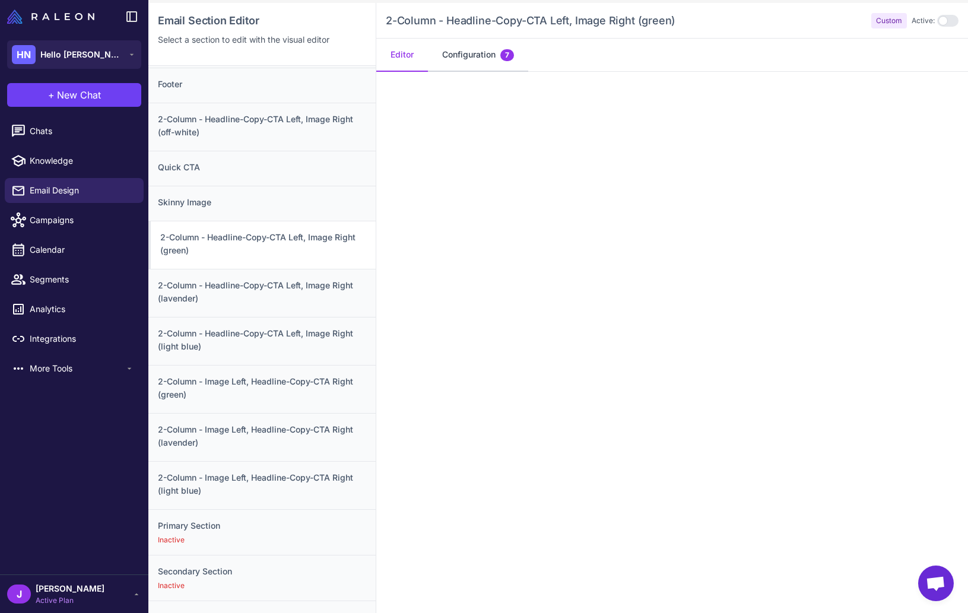
click at [487, 58] on button "Configuration 7" at bounding box center [478, 55] width 100 height 33
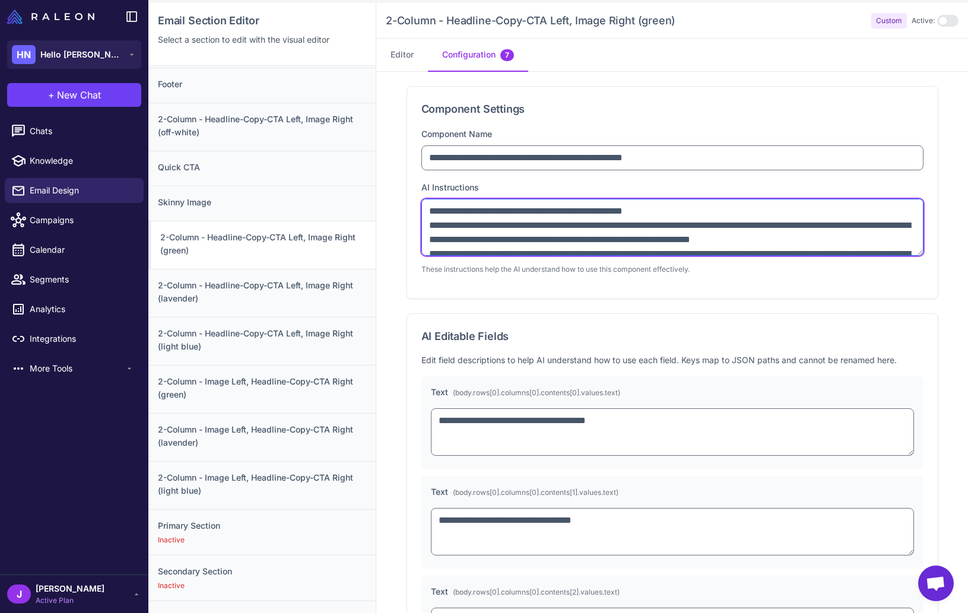
drag, startPoint x: 921, startPoint y: 252, endPoint x: 923, endPoint y: 281, distance: 29.7
click at [923, 281] on div "**********" at bounding box center [672, 193] width 530 height 212
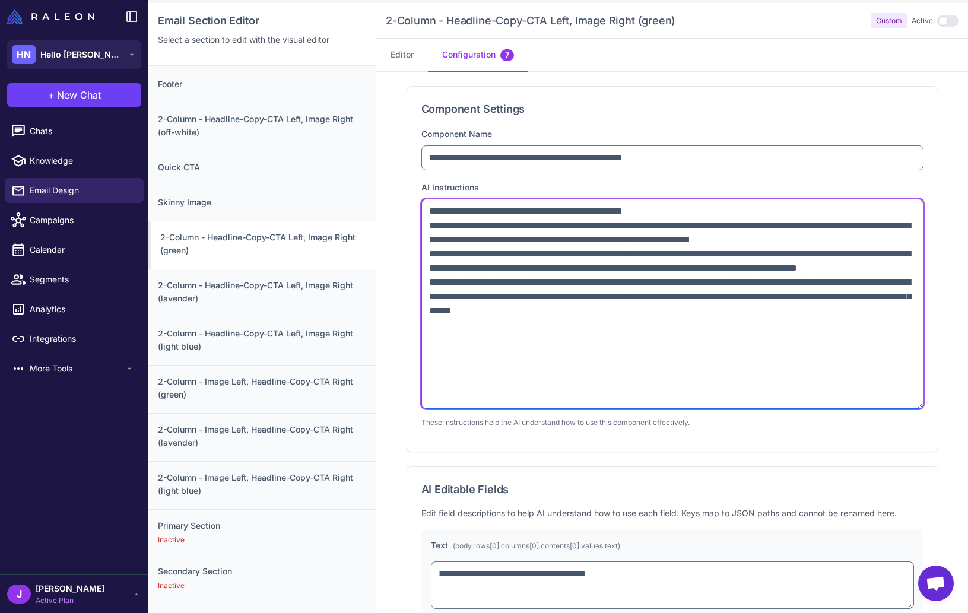
drag, startPoint x: 916, startPoint y: 252, endPoint x: 595, endPoint y: 276, distance: 321.9
click at [904, 406] on textarea "**********" at bounding box center [672, 304] width 502 height 210
click at [560, 250] on textarea "**********" at bounding box center [672, 304] width 502 height 211
drag, startPoint x: 443, startPoint y: 270, endPoint x: 857, endPoint y: 262, distance: 414.2
click at [859, 266] on textarea "**********" at bounding box center [672, 304] width 502 height 211
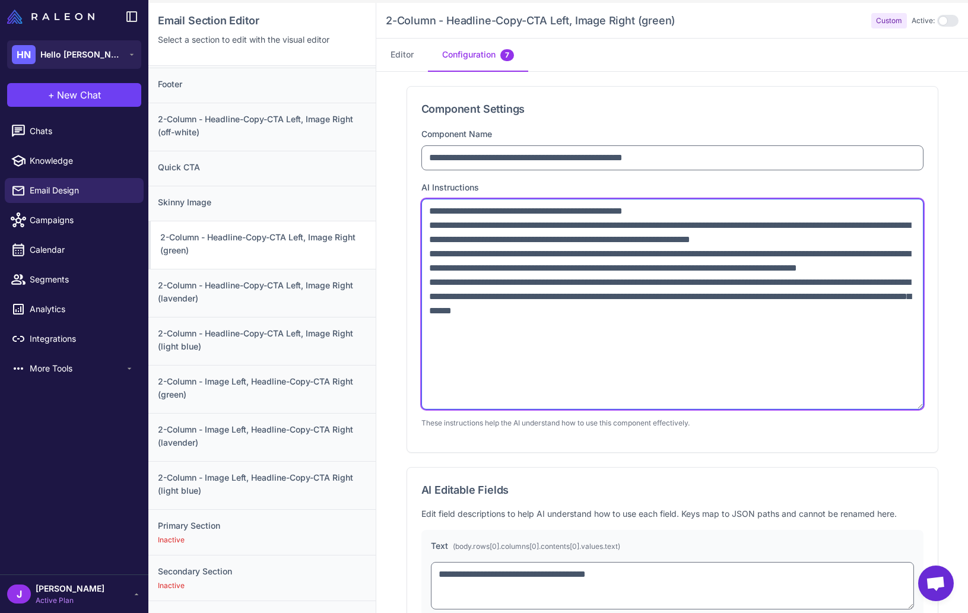
drag, startPoint x: 455, startPoint y: 285, endPoint x: 532, endPoint y: 281, distance: 76.6
click at [532, 281] on textarea "**********" at bounding box center [672, 304] width 502 height 211
click at [516, 281] on textarea "**********" at bounding box center [672, 304] width 502 height 211
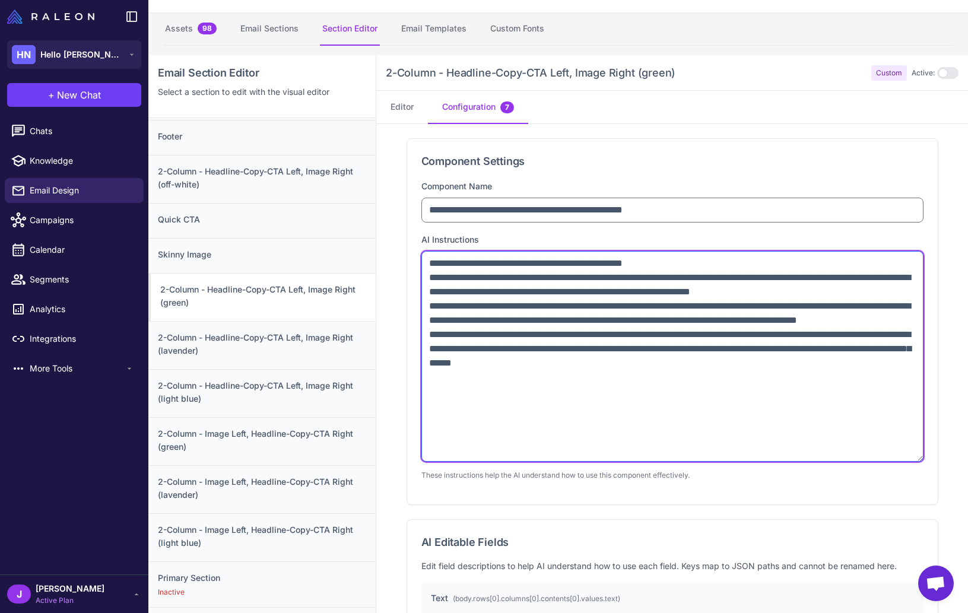
scroll to position [0, 0]
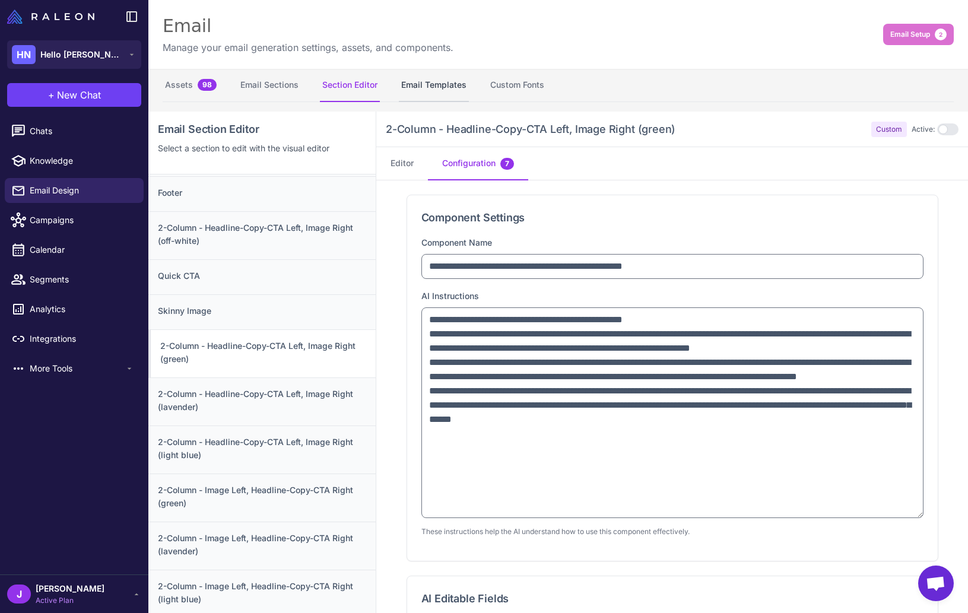
click at [434, 84] on button "Email Templates" at bounding box center [434, 85] width 70 height 33
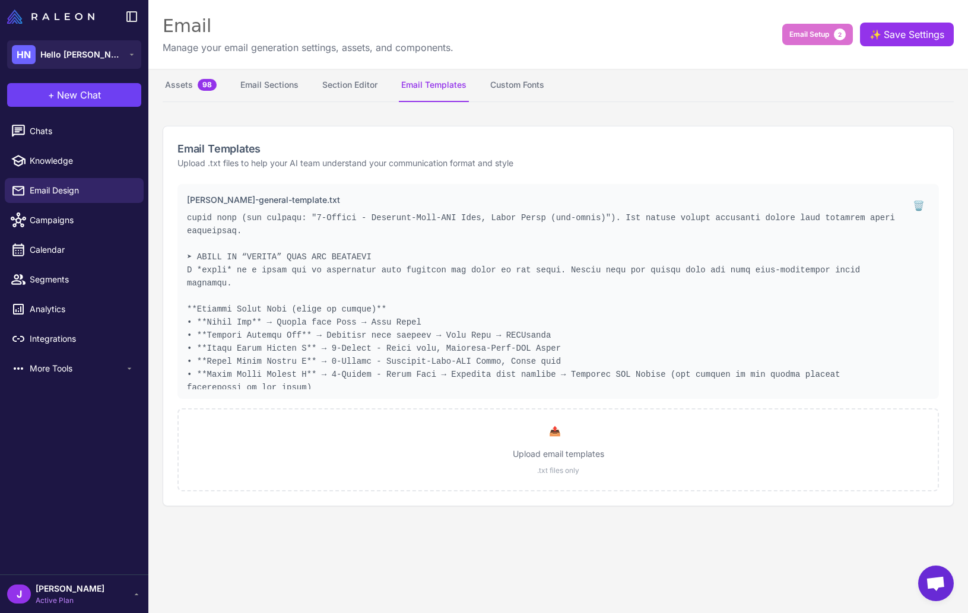
scroll to position [325, 0]
click at [643, 91] on nav "Assets 98 Email Sections Section Editor Email Templates Custom Fonts" at bounding box center [558, 85] width 791 height 33
click at [630, 117] on div "Email Templates Upload .txt files to help your AI team understand your communic…" at bounding box center [557, 316] width 819 height 409
click at [803, 36] on span "Email Setup" at bounding box center [809, 34] width 40 height 11
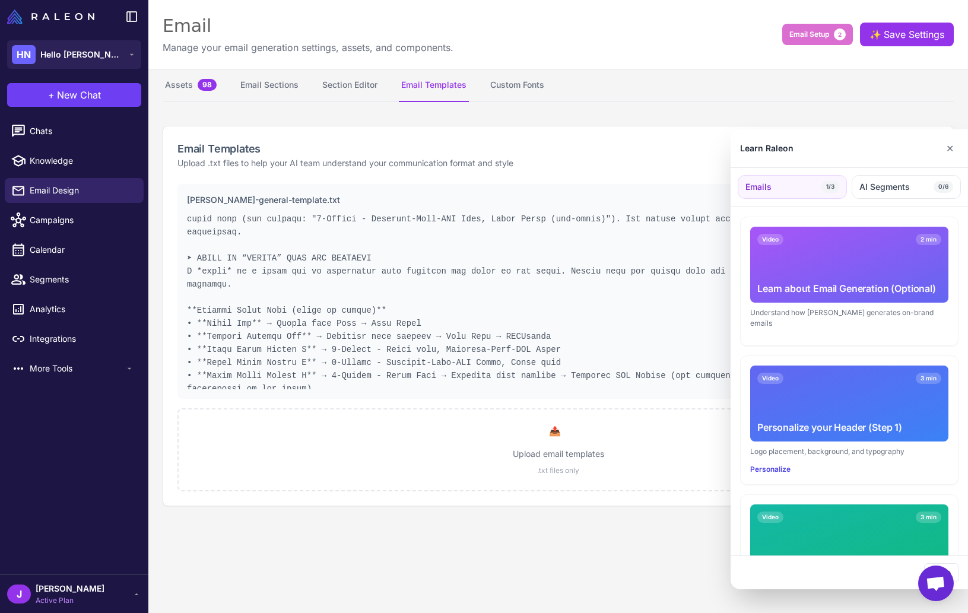
scroll to position [0, 0]
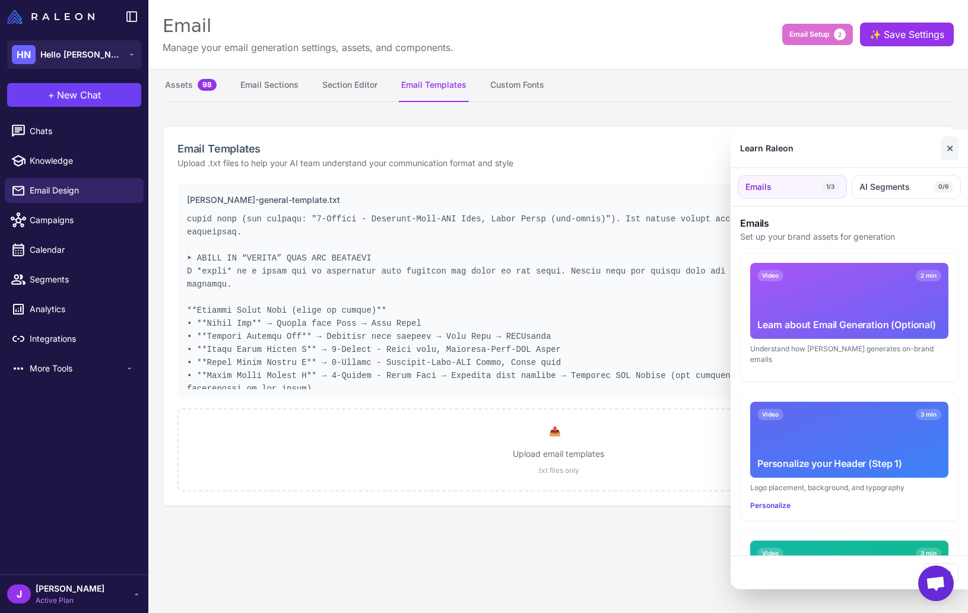
click at [945, 148] on button "✕" at bounding box center [949, 148] width 17 height 24
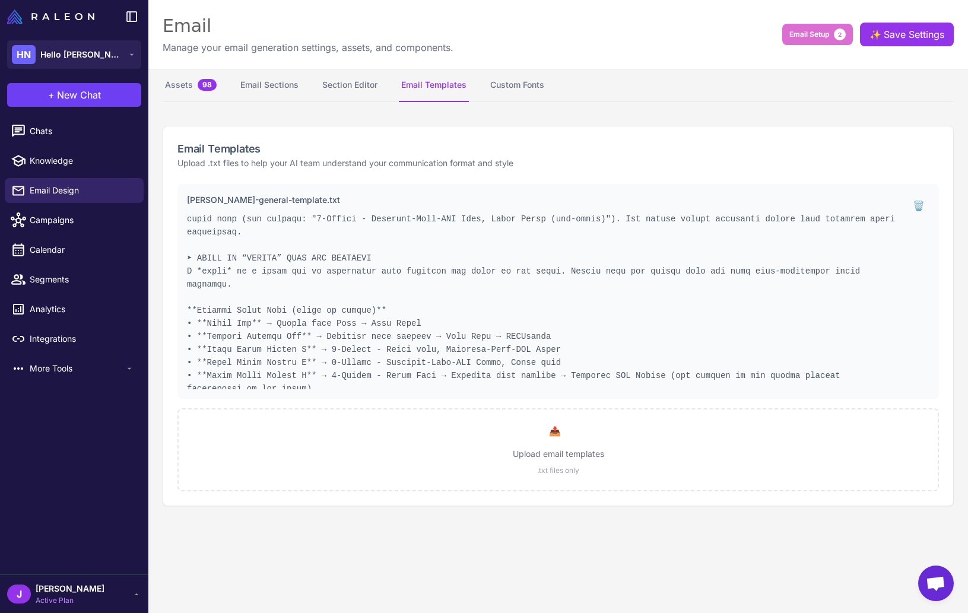
click at [93, 599] on div "J Jay Active Plan" at bounding box center [74, 594] width 134 height 24
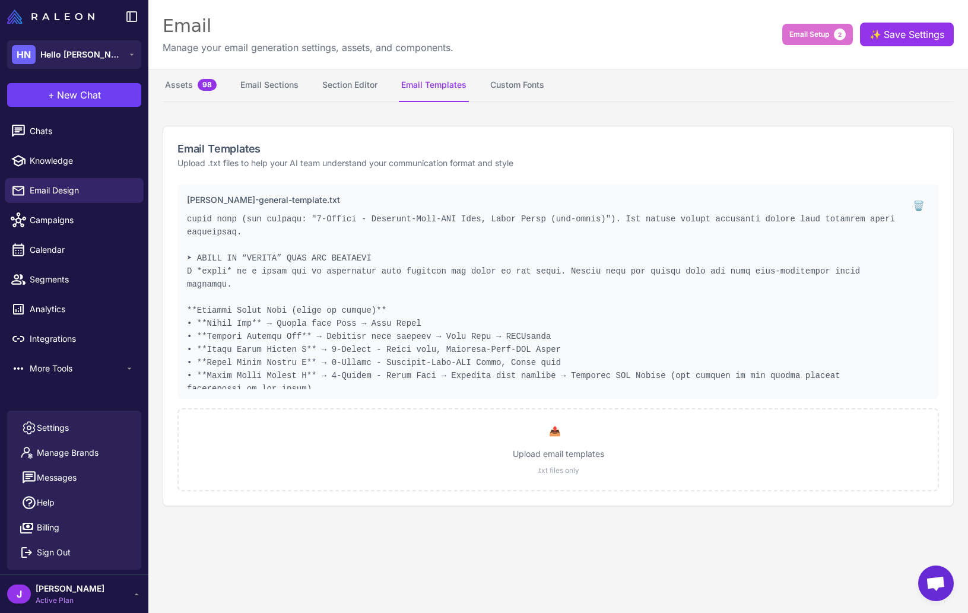
click at [77, 592] on div "J Jay Active Plan" at bounding box center [74, 594] width 134 height 24
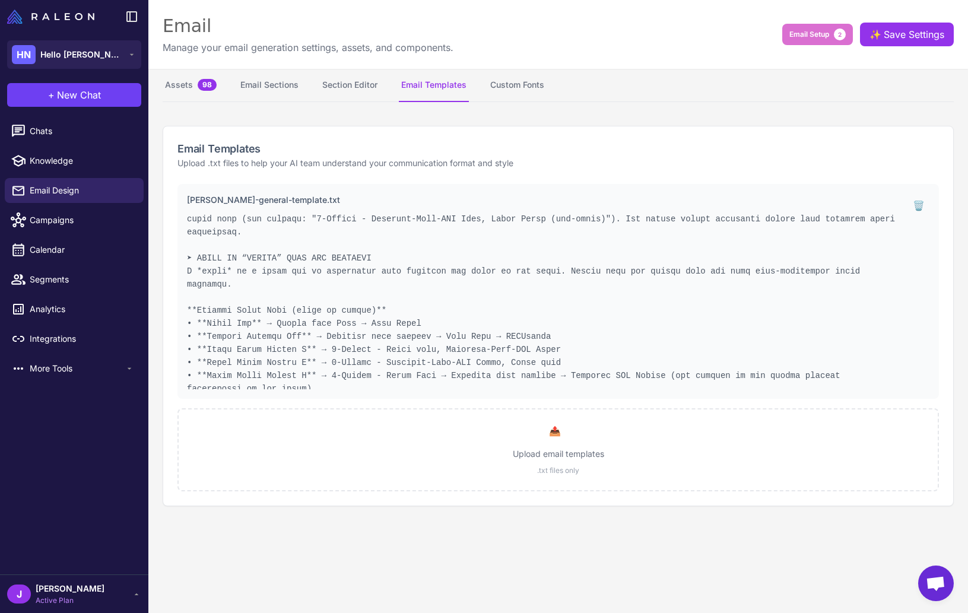
click at [387, 316] on pre at bounding box center [542, 300] width 711 height 178
click at [44, 123] on link "Chats" at bounding box center [74, 131] width 139 height 25
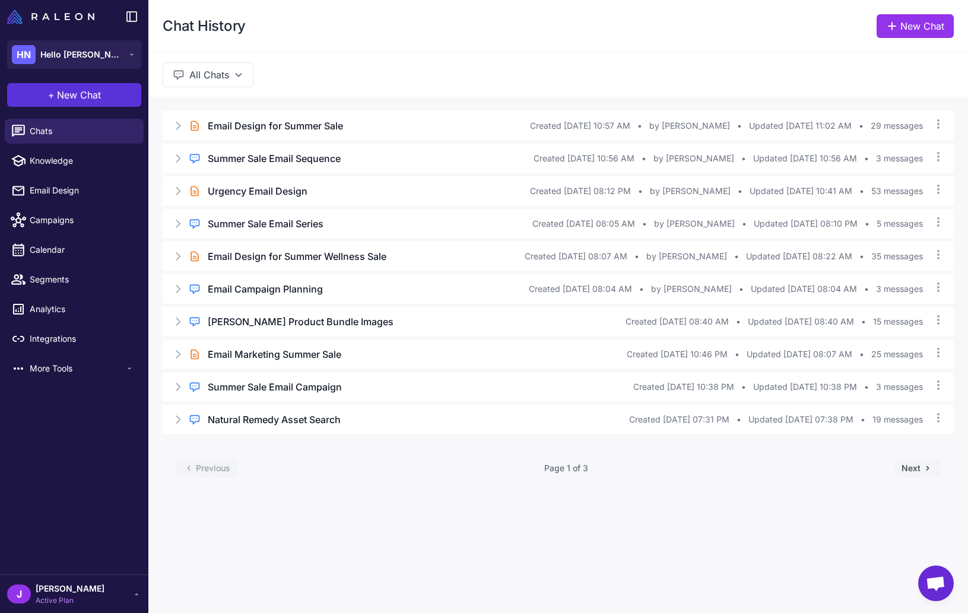
click at [80, 96] on span "New Chat" at bounding box center [79, 95] width 44 height 14
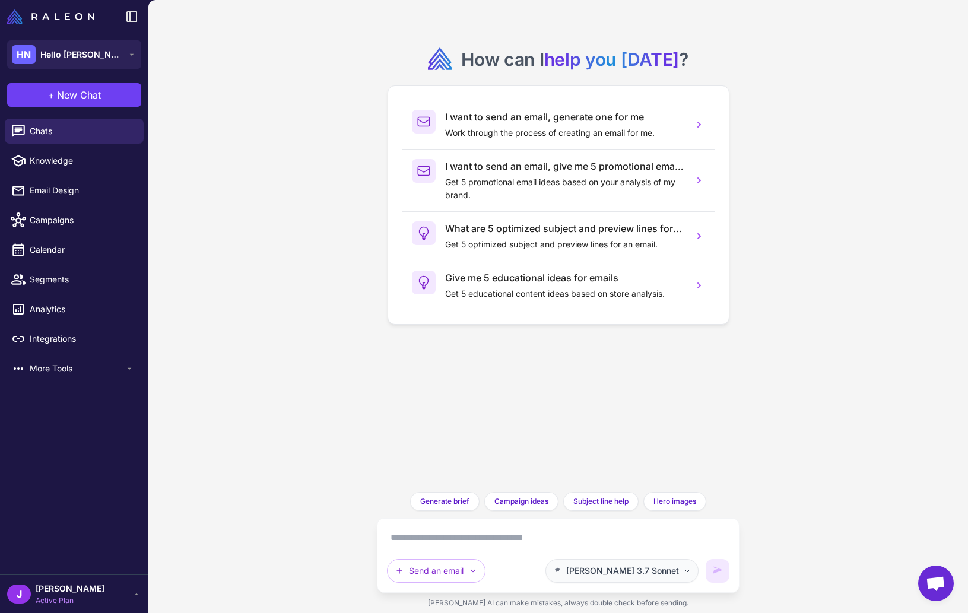
click at [668, 572] on span "[PERSON_NAME] 3.7 Sonnet" at bounding box center [622, 570] width 113 height 13
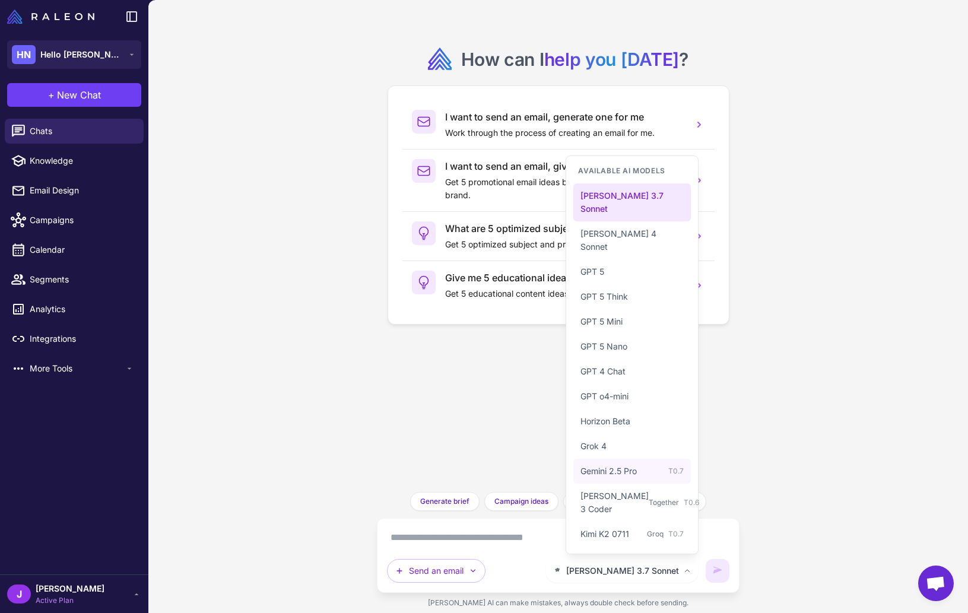
click at [613, 466] on span "Gemini 2.5 Pro" at bounding box center [608, 471] width 56 height 13
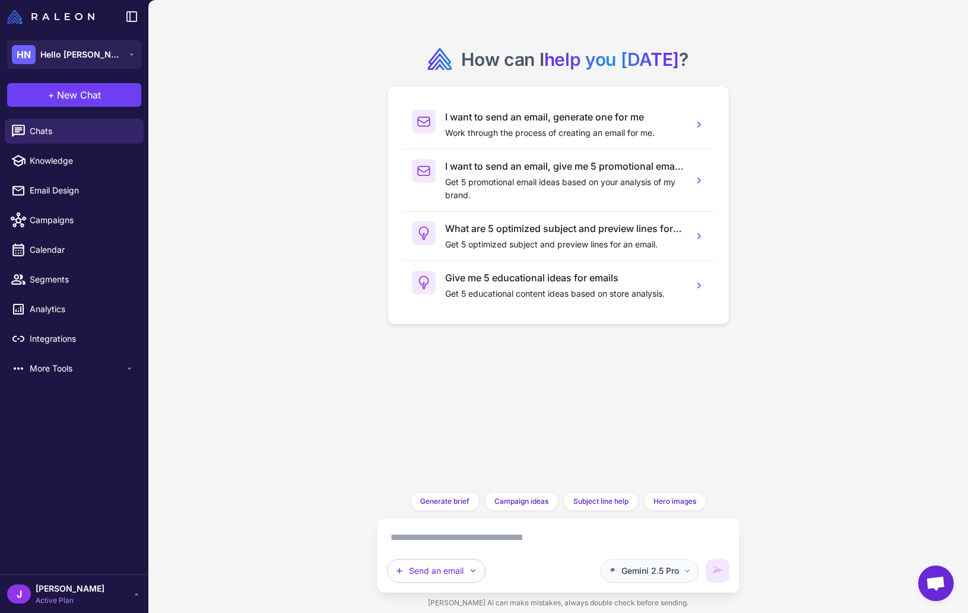
click at [667, 573] on span "Gemini 2.5 Pro" at bounding box center [650, 570] width 58 height 13
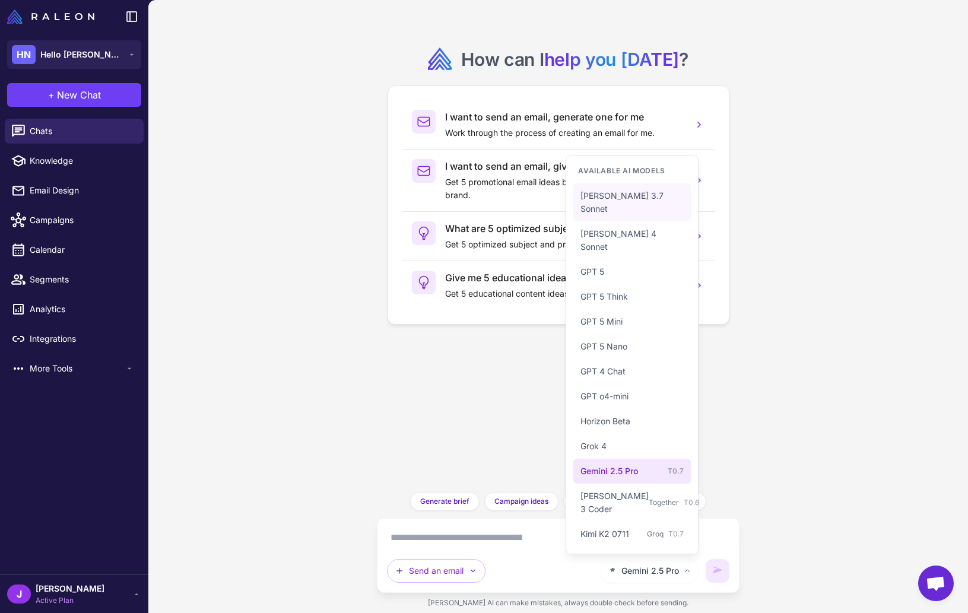
click at [630, 221] on button "[PERSON_NAME] 3.7 Sonnet" at bounding box center [631, 240] width 117 height 38
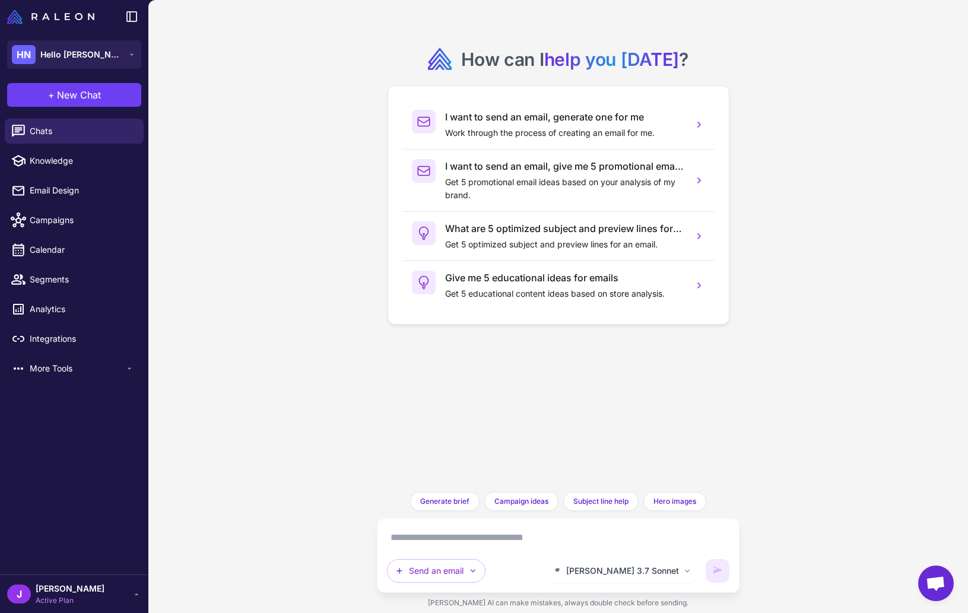
click at [202, 346] on div "How can I help you today ? I want to send an email, generate one for me Work th…" at bounding box center [557, 306] width 819 height 613
click at [246, 237] on div "How can I help you today ? I want to send an email, generate one for me Work th…" at bounding box center [557, 306] width 819 height 613
click at [390, 402] on div "How can I help you today ? I want to send an email, generate one for me Work th…" at bounding box center [558, 245] width 344 height 473
click at [350, 427] on div "How can I help you today ? I want to send an email, generate one for me Work th…" at bounding box center [557, 306] width 819 height 613
click at [80, 587] on div "J Jay Active Plan" at bounding box center [74, 594] width 134 height 24
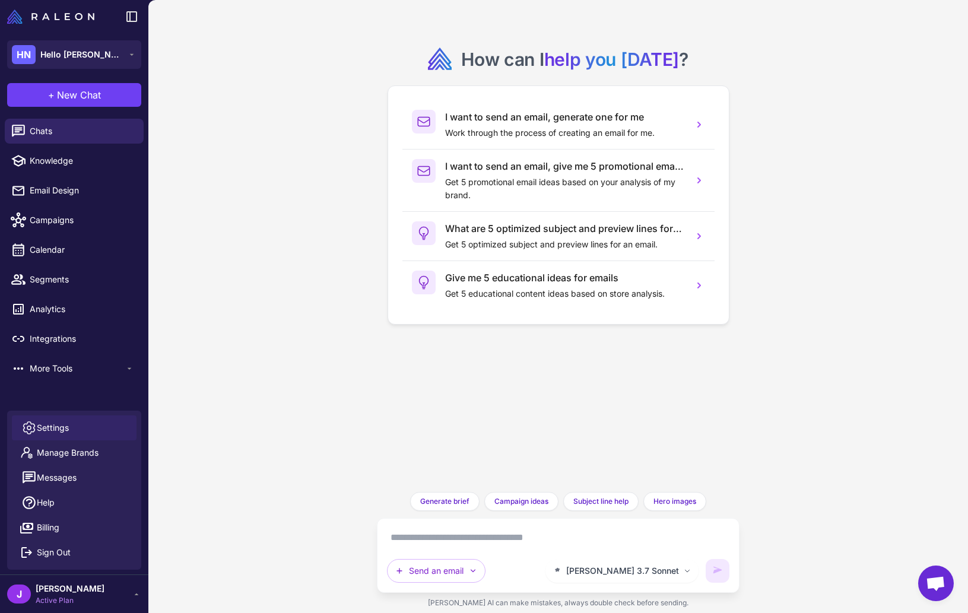
click at [46, 425] on span "Settings" at bounding box center [53, 427] width 32 height 13
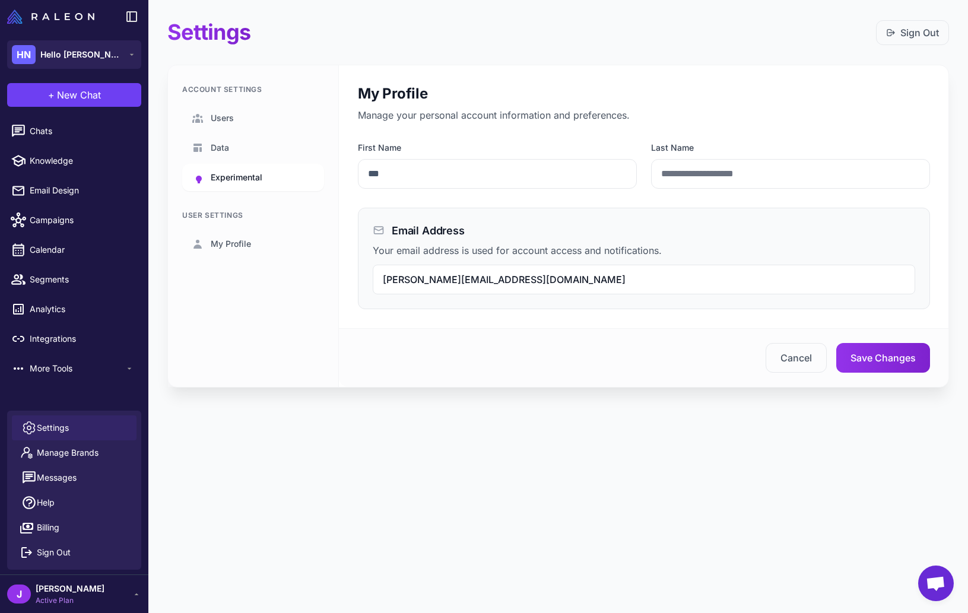
click at [224, 182] on span "Experimental" at bounding box center [237, 177] width 52 height 13
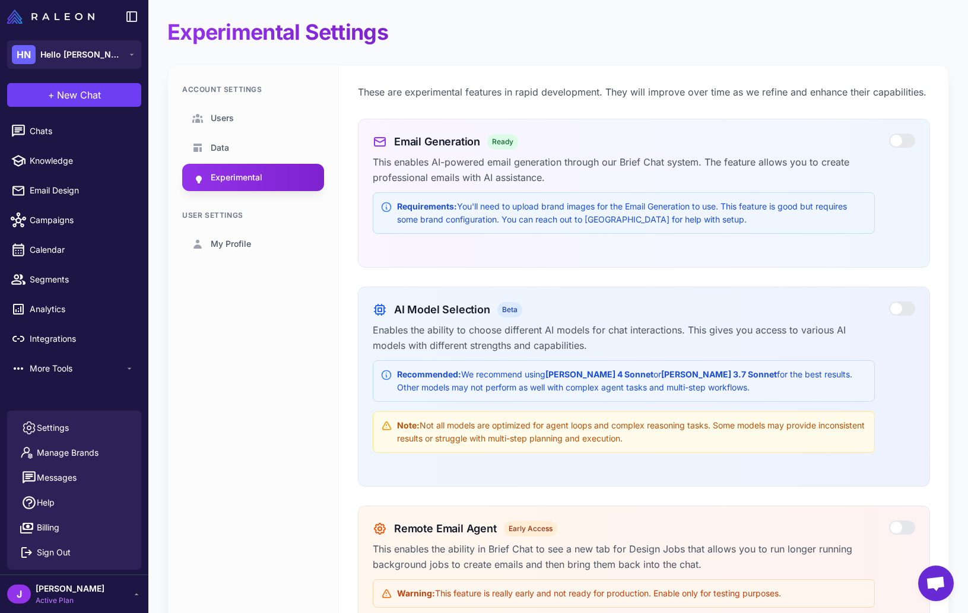
click at [249, 398] on div "Account Settings Users Data Experimental User Settings My Profile" at bounding box center [253, 392] width 171 height 654
drag, startPoint x: 40, startPoint y: 134, endPoint x: 47, endPoint y: 140, distance: 9.2
click at [41, 134] on span "Chats" at bounding box center [82, 131] width 104 height 13
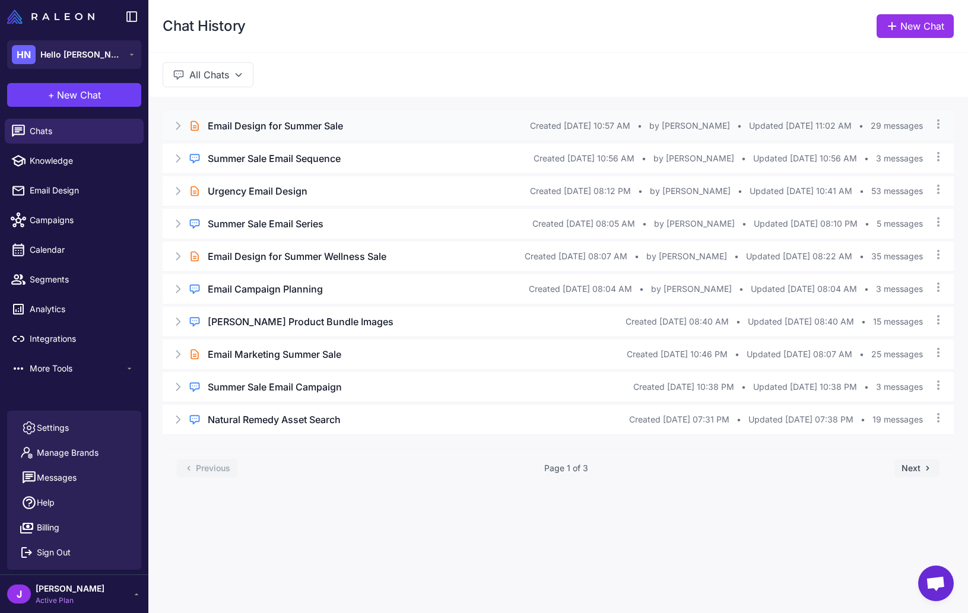
click at [176, 126] on icon at bounding box center [178, 126] width 12 height 12
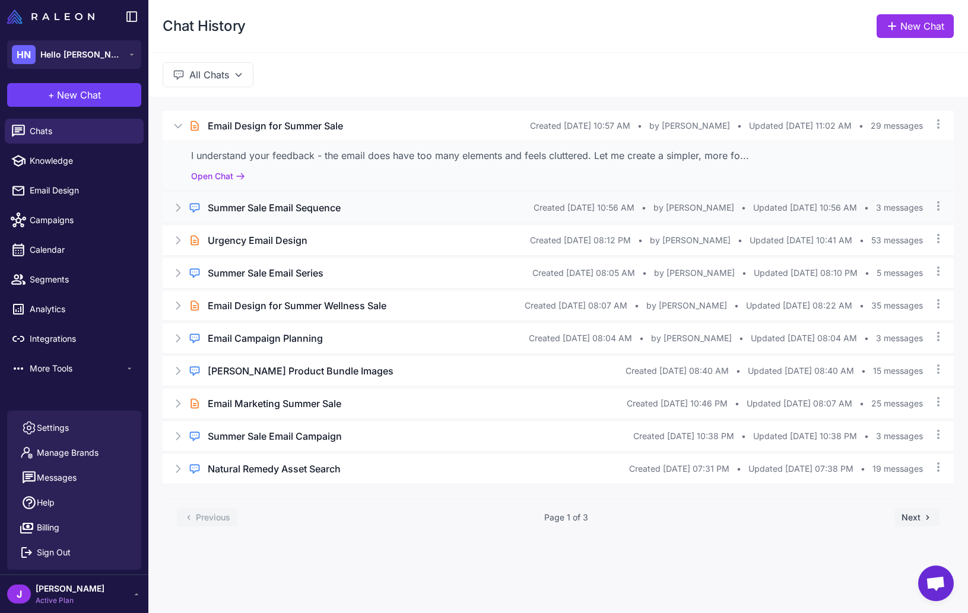
drag, startPoint x: 176, startPoint y: 210, endPoint x: 177, endPoint y: 221, distance: 11.4
click at [176, 211] on icon at bounding box center [178, 208] width 12 height 12
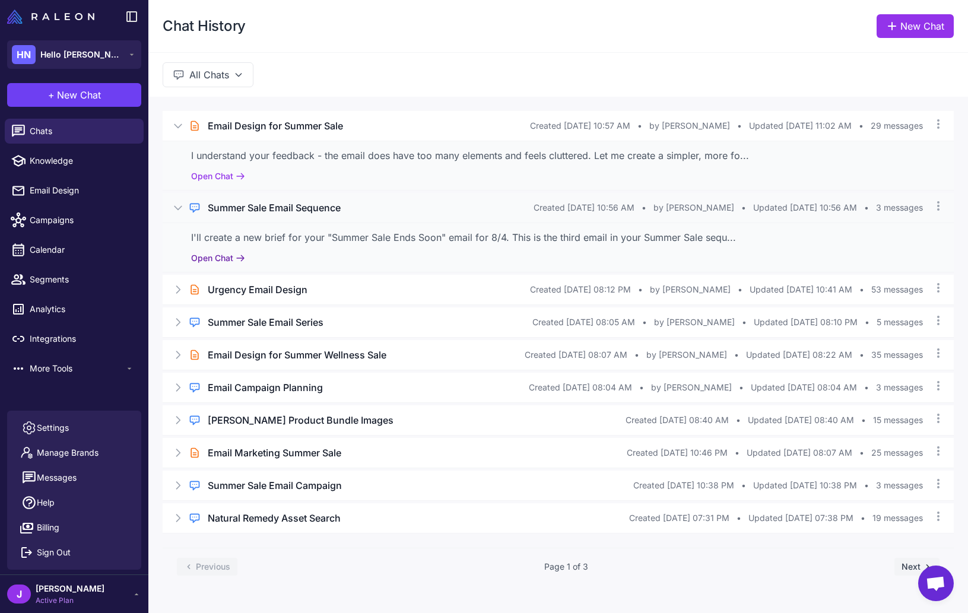
click at [205, 258] on button "Open Chat" at bounding box center [218, 258] width 54 height 13
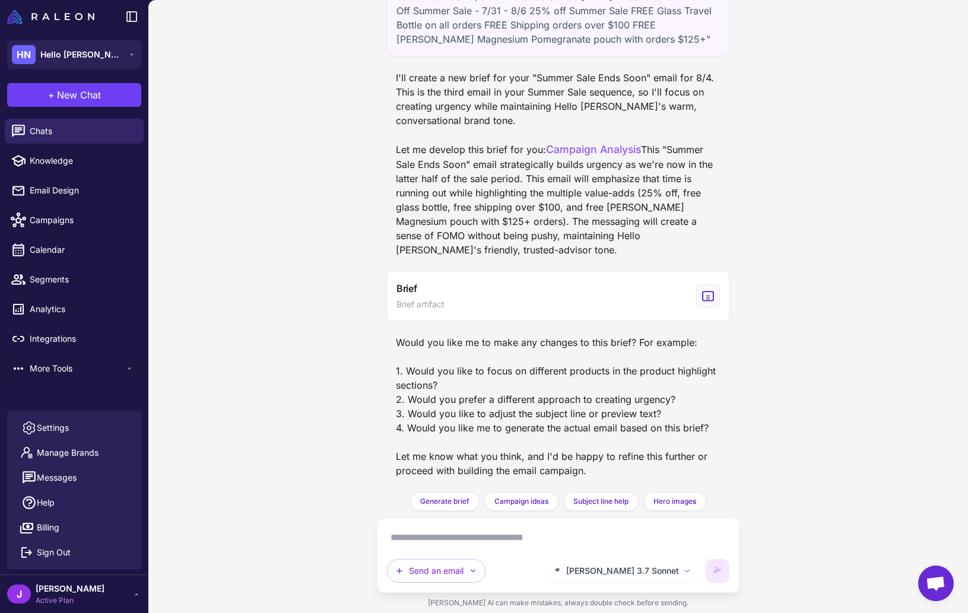
scroll to position [152, 0]
click at [81, 93] on span "New Chat" at bounding box center [79, 95] width 44 height 14
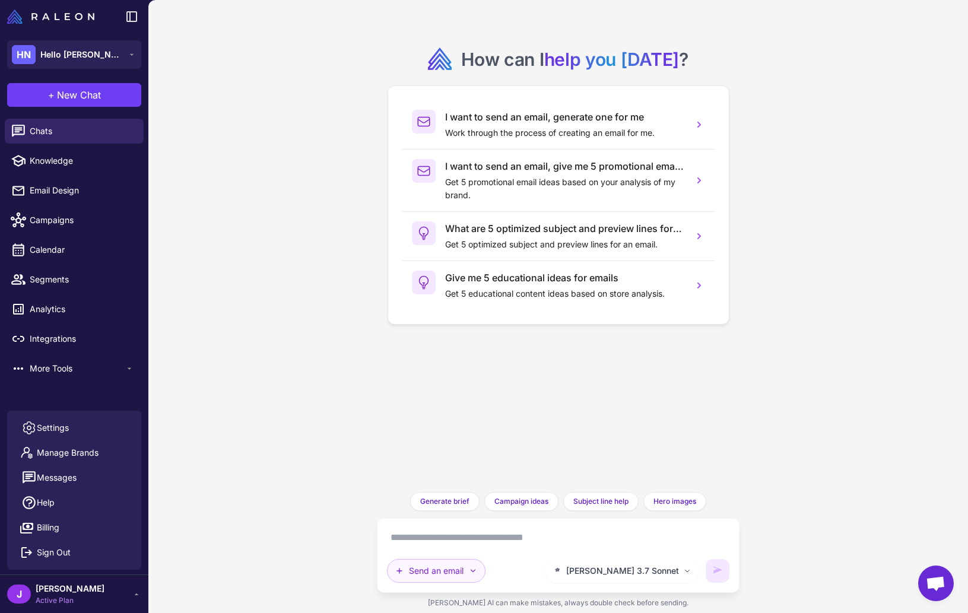
click at [436, 581] on button "Send an email" at bounding box center [436, 571] width 98 height 24
click at [431, 531] on button "Plan multiple emails" at bounding box center [443, 542] width 113 height 23
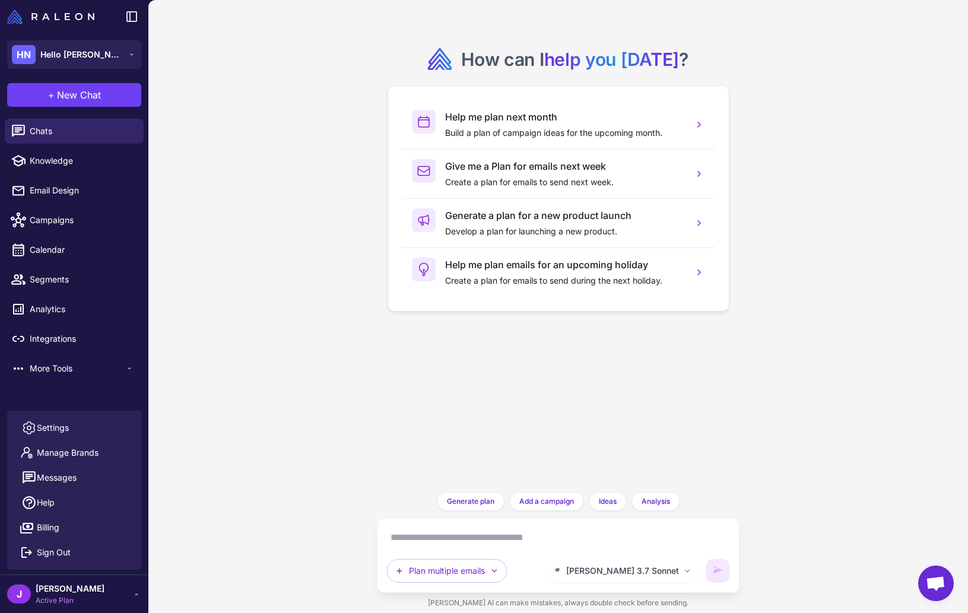
click at [418, 538] on textarea at bounding box center [558, 537] width 343 height 19
click at [290, 402] on div "How can I help you today ? Help me plan next month Build a plan of campaign ide…" at bounding box center [557, 306] width 819 height 613
click at [264, 205] on div "How can I help you today ? Help me plan next month Build a plan of campaign ide…" at bounding box center [557, 306] width 819 height 613
click at [279, 228] on div "How can I help you today ? Help me plan next month Build a plan of campaign ide…" at bounding box center [557, 306] width 819 height 613
click at [302, 418] on div "How can I help you today ? Help me plan next month Build a plan of campaign ide…" at bounding box center [557, 306] width 819 height 613
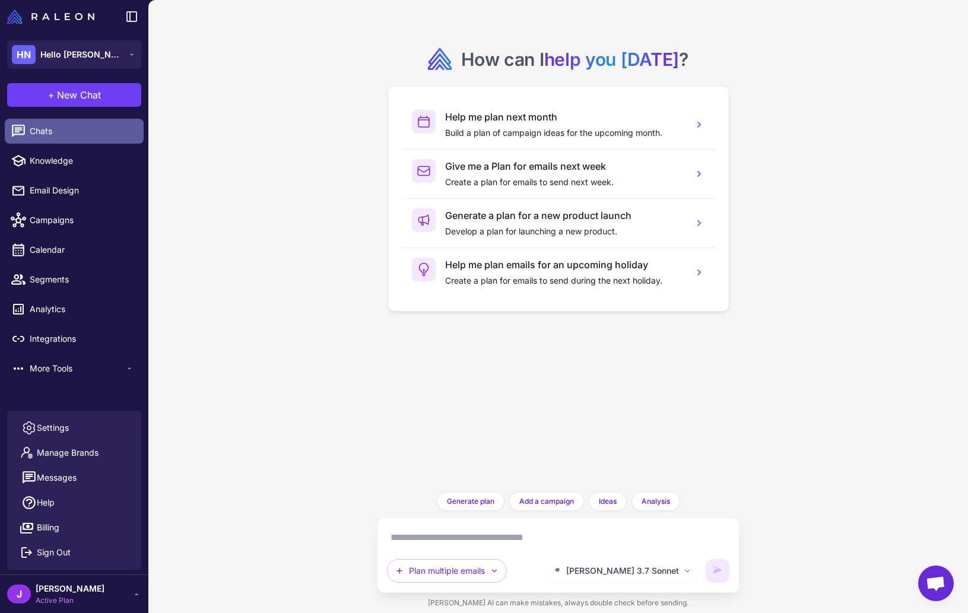
click at [47, 128] on span "Chats" at bounding box center [82, 131] width 104 height 13
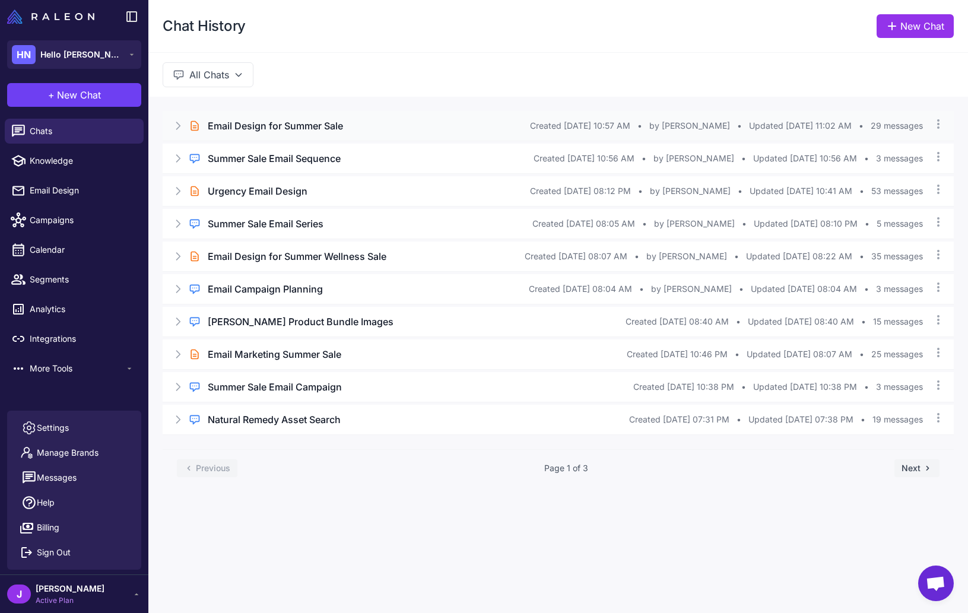
click at [176, 125] on icon at bounding box center [178, 126] width 12 height 12
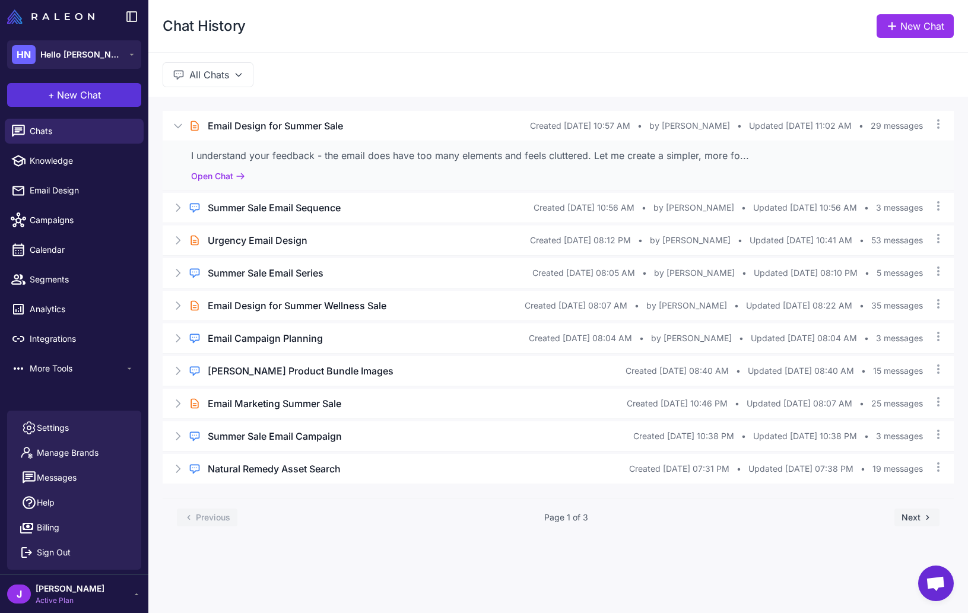
click at [75, 91] on span "New Chat" at bounding box center [79, 95] width 44 height 14
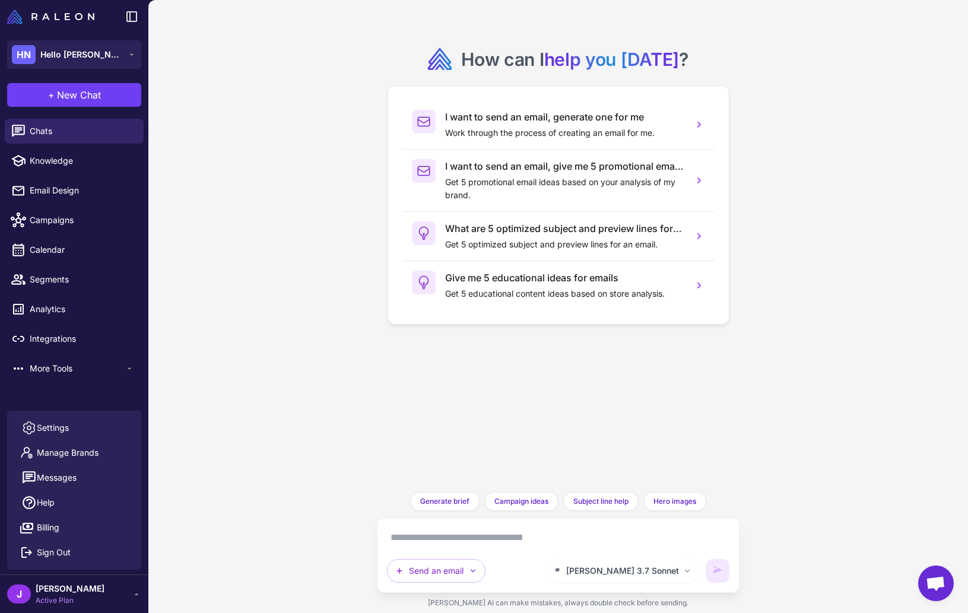
click at [430, 537] on textarea at bounding box center [558, 537] width 343 height 19
click at [53, 221] on span "Campaigns" at bounding box center [82, 220] width 104 height 13
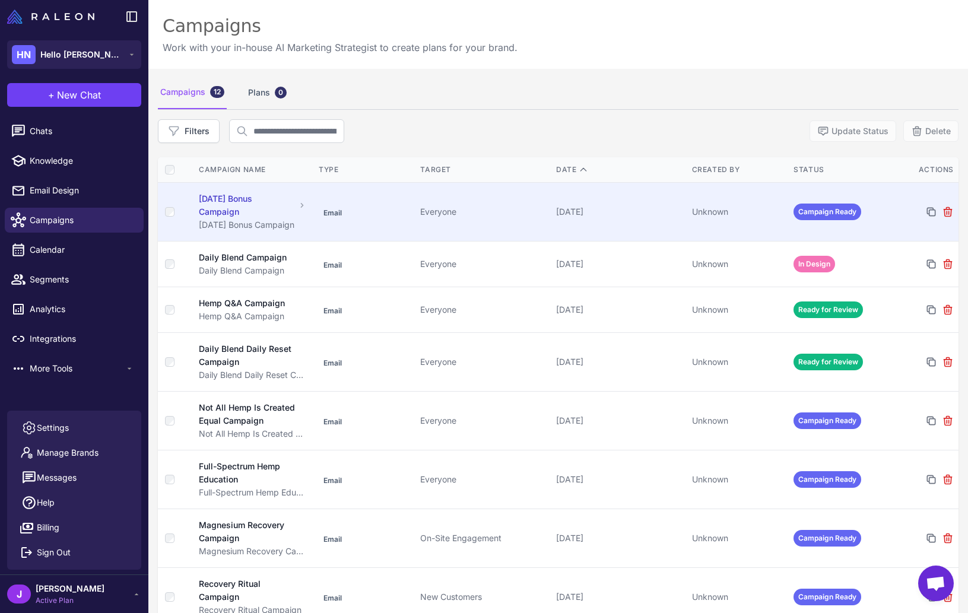
click at [621, 214] on div "July 3, 2025" at bounding box center [619, 211] width 126 height 13
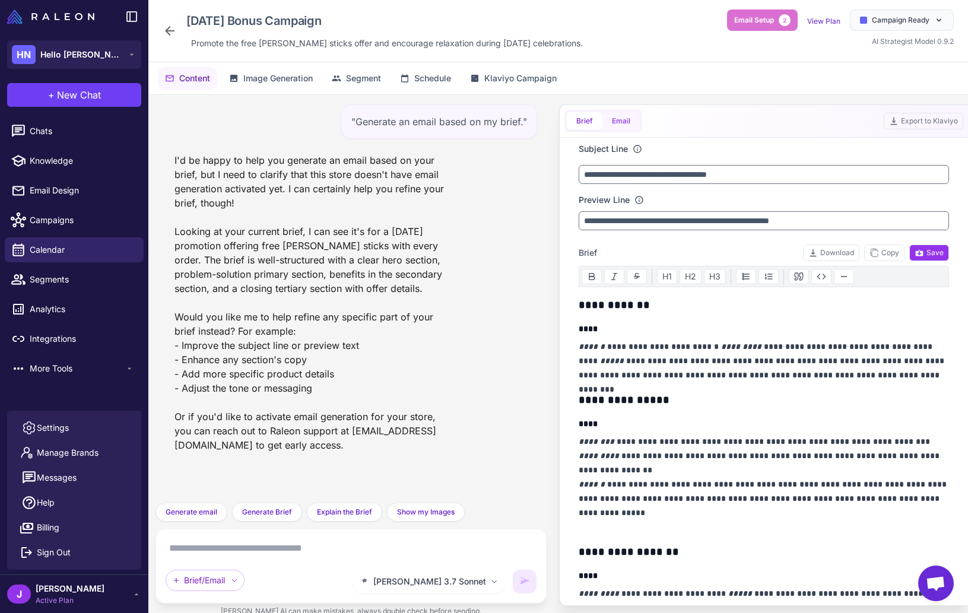
click at [625, 113] on button "Email" at bounding box center [620, 121] width 37 height 18
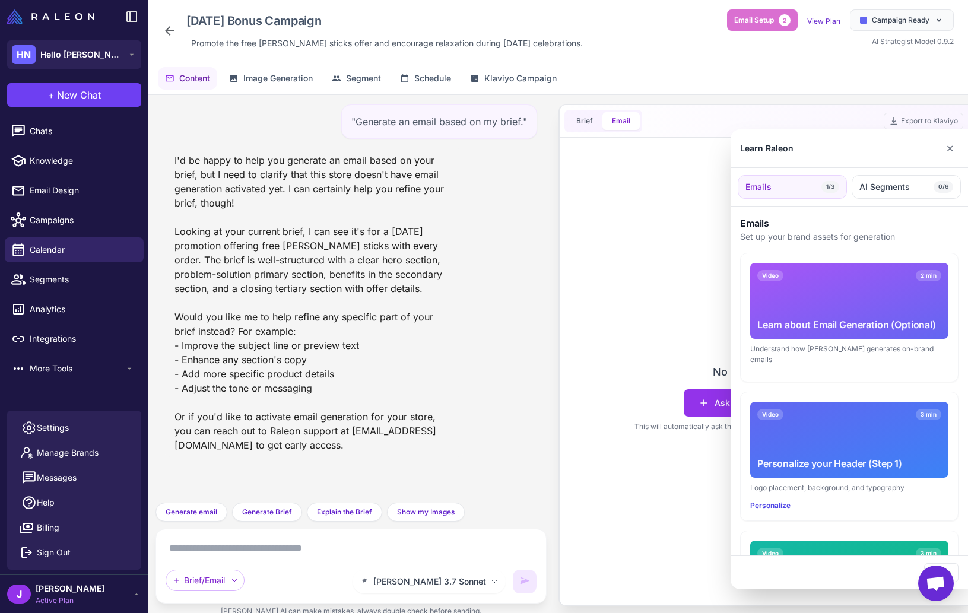
click at [45, 228] on div at bounding box center [484, 306] width 968 height 613
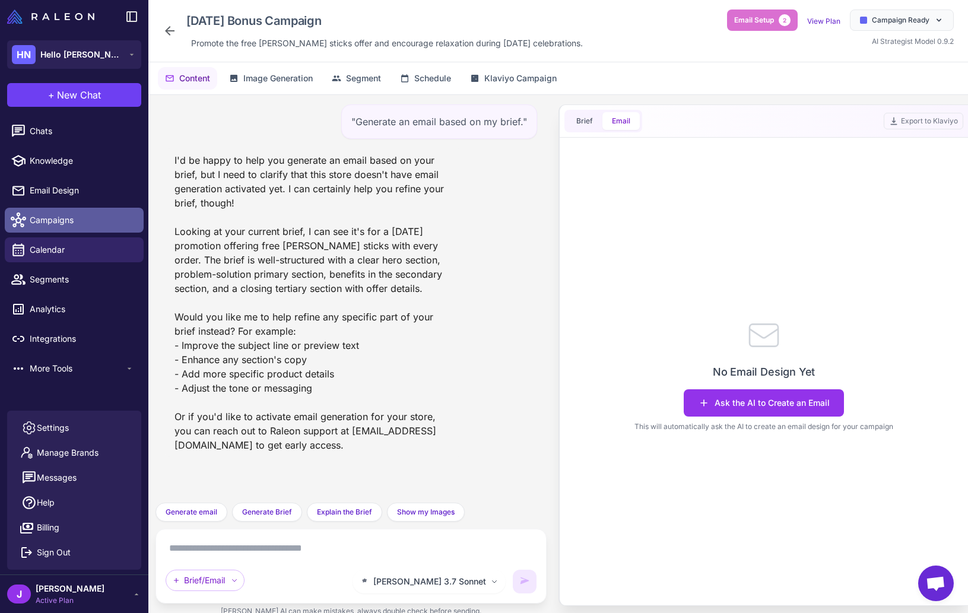
click at [47, 220] on span "Campaigns" at bounding box center [82, 220] width 104 height 13
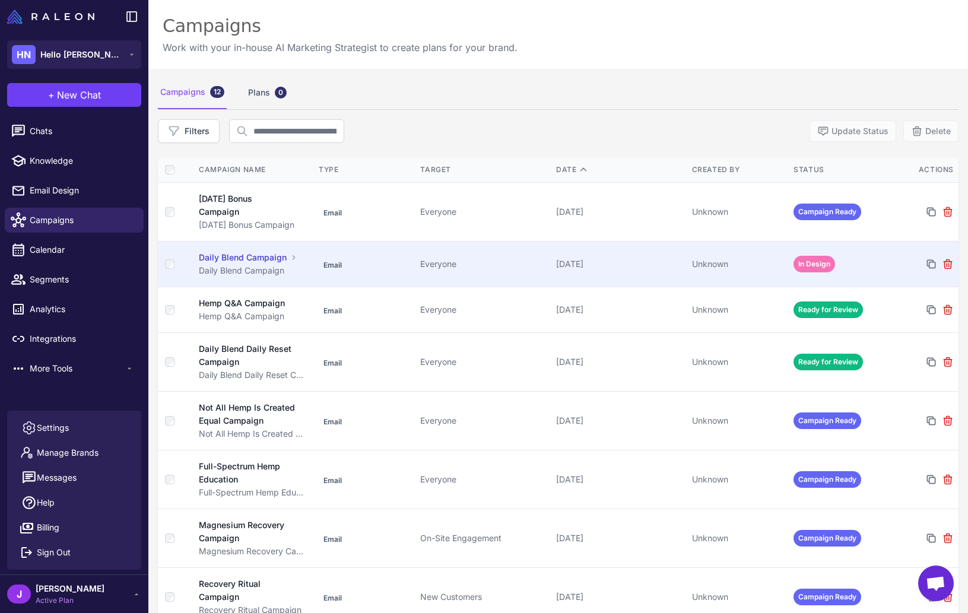
click at [702, 269] on div "Unknown" at bounding box center [738, 264] width 92 height 13
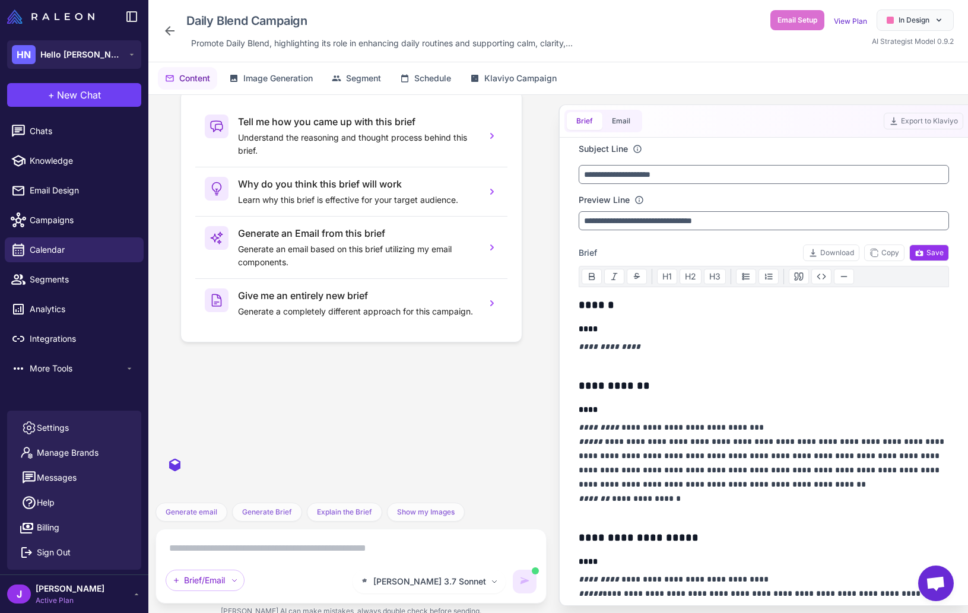
scroll to position [3392, 0]
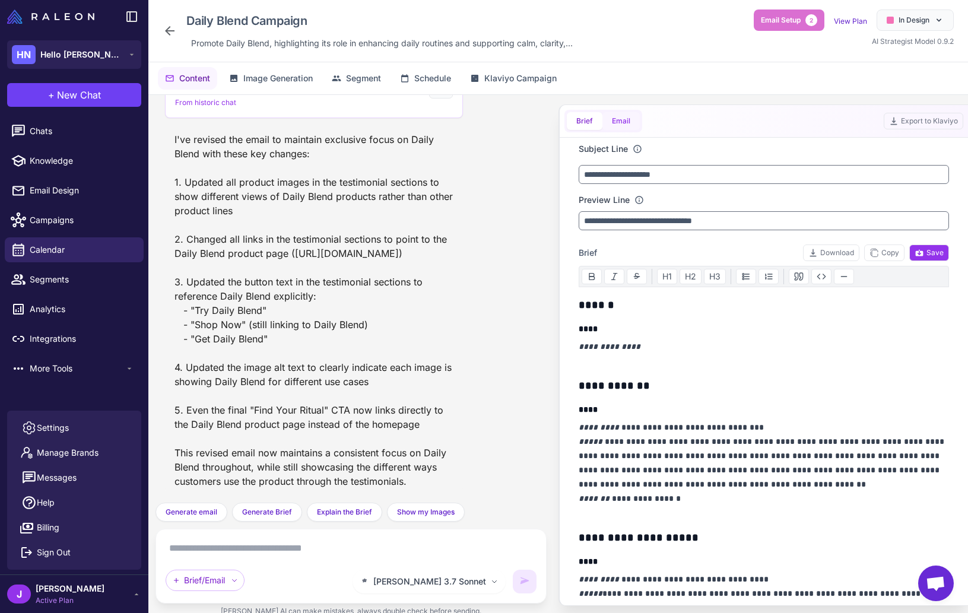
click at [626, 127] on button "Email" at bounding box center [620, 121] width 37 height 18
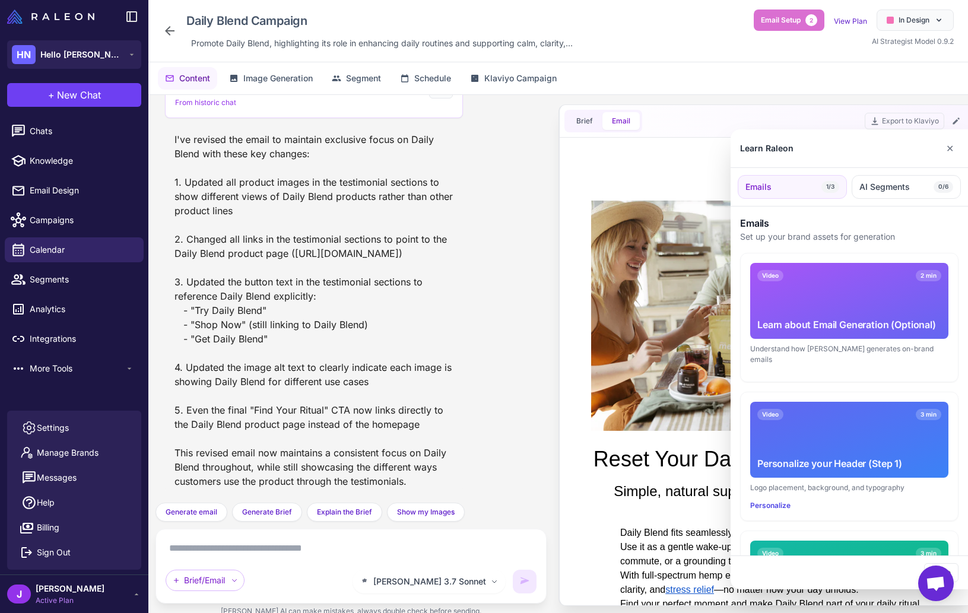
scroll to position [0, 0]
click at [951, 147] on button "✕" at bounding box center [949, 148] width 17 height 24
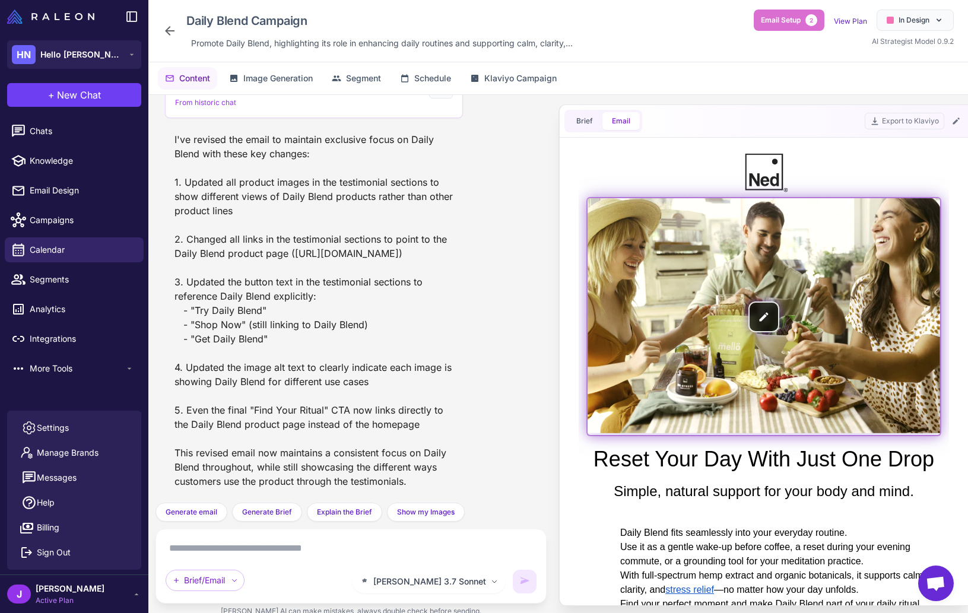
click at [761, 314] on img at bounding box center [763, 317] width 352 height 237
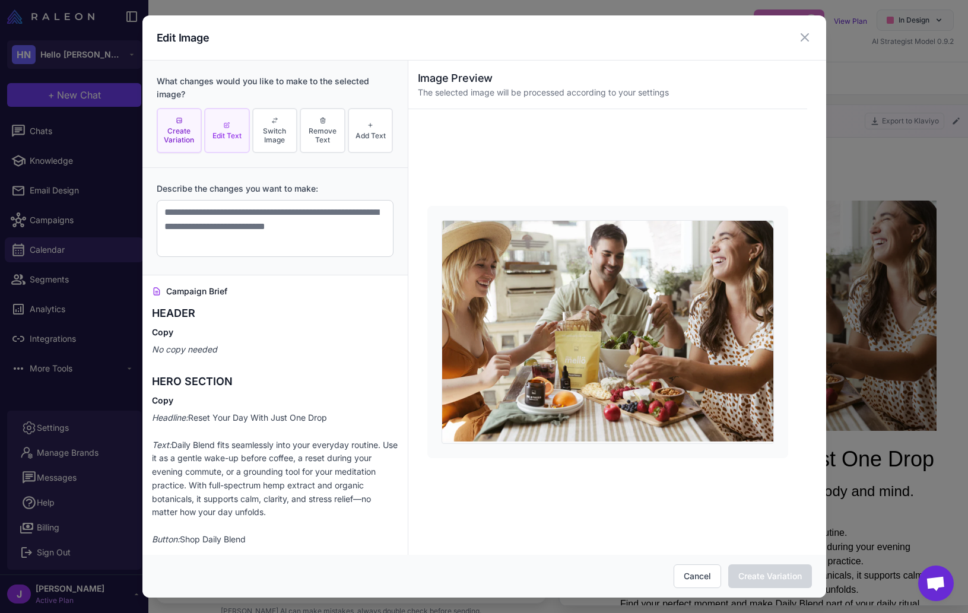
click at [237, 142] on button "Edit Text" at bounding box center [227, 131] width 46 height 46
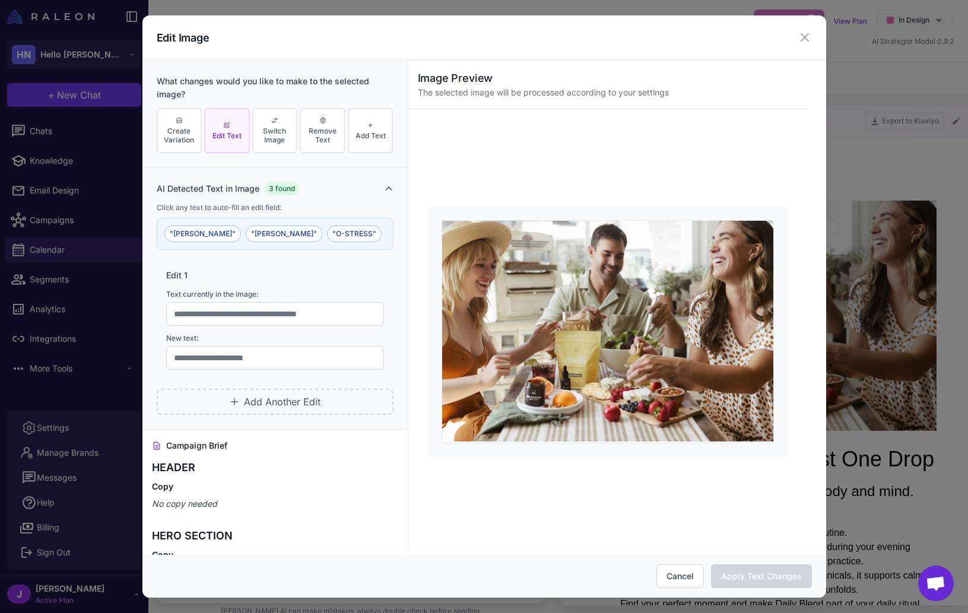
click at [339, 175] on div "AI Detected Text in Image 3 found Click any text to auto-fill an edit field: "m…" at bounding box center [274, 298] width 265 height 261
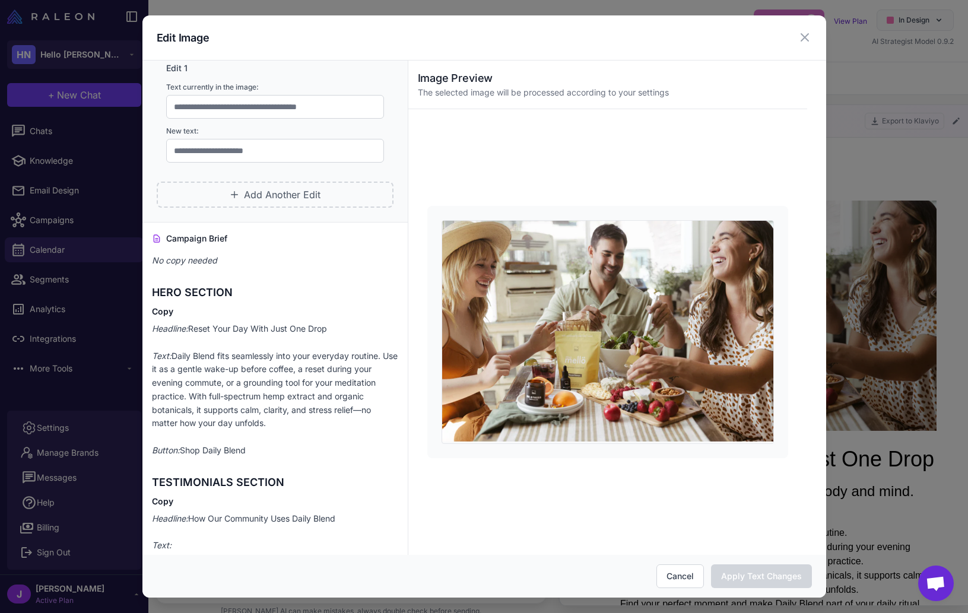
scroll to position [29, 0]
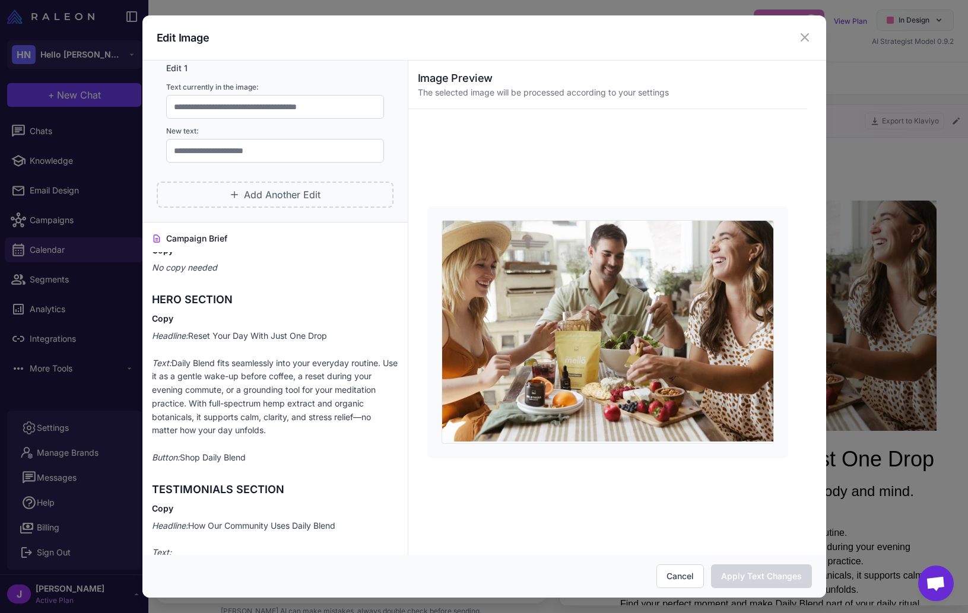
click at [186, 456] on p "Headline: Reset Your Day With Just One Drop Text: Daily Blend fits seamlessly i…" at bounding box center [275, 396] width 246 height 135
drag, startPoint x: 181, startPoint y: 459, endPoint x: 268, endPoint y: 462, distance: 87.3
click at [266, 462] on p "Headline: Reset Your Day With Just One Drop Text: Daily Blend fits seamlessly i…" at bounding box center [275, 396] width 246 height 135
copy p "Shop Daily Blend"
click at [236, 147] on input "text" at bounding box center [275, 151] width 218 height 24
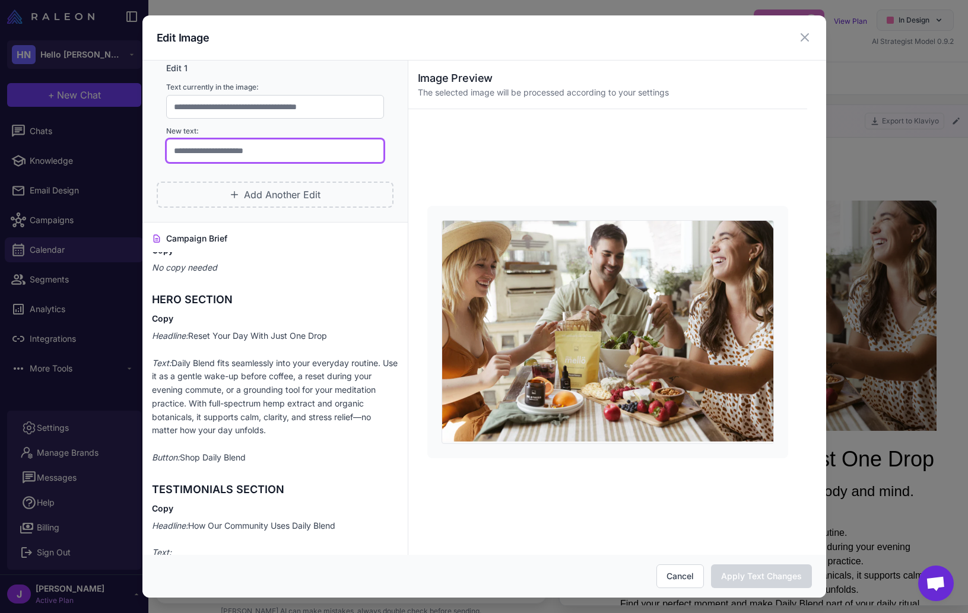
paste input "**********"
type input "**********"
click at [682, 578] on button "Cancel" at bounding box center [679, 576] width 47 height 24
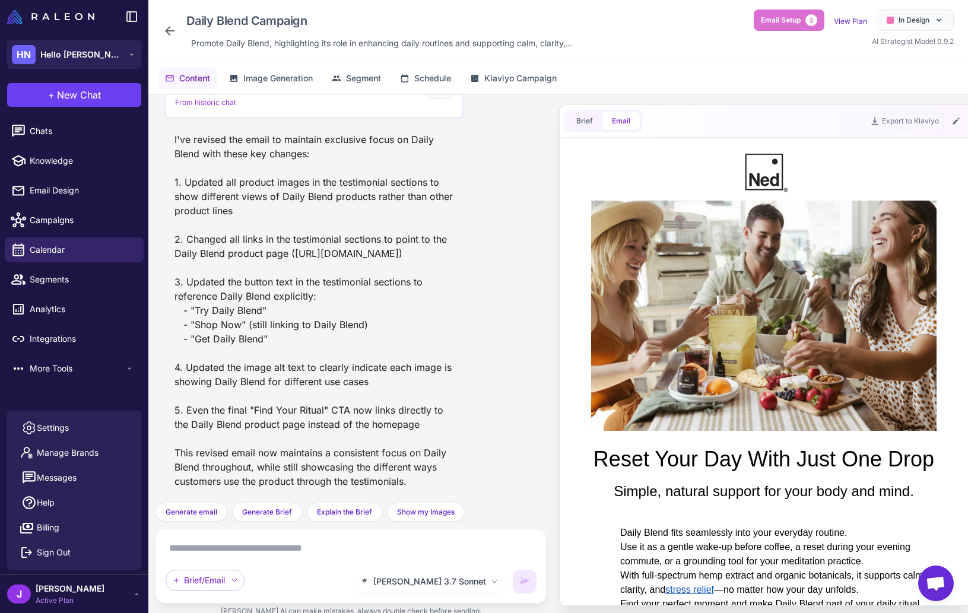
click at [229, 549] on textarea at bounding box center [351, 548] width 371 height 19
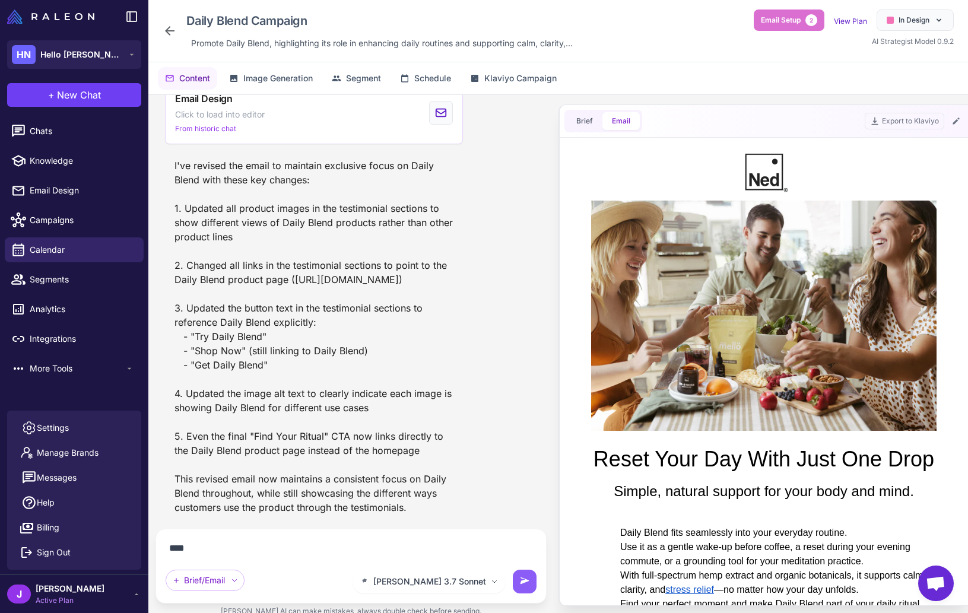
scroll to position [3366, 0]
type textarea "*"
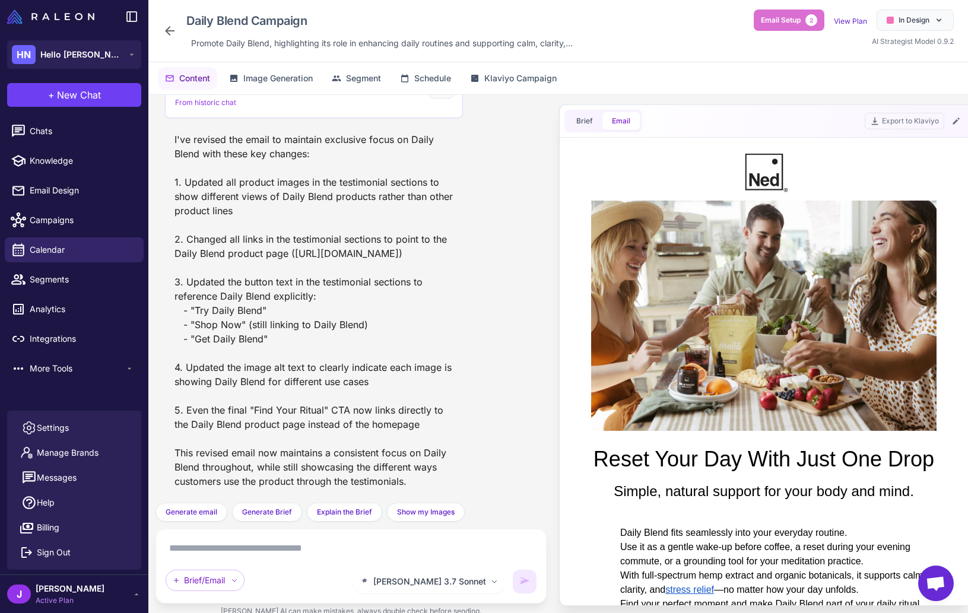
click at [692, 61] on div "Daily Blend Campaign Promote Daily Blend, highlighting its role in enhancing da…" at bounding box center [557, 31] width 819 height 62
click at [665, 61] on div "Daily Blend Campaign Promote Daily Blend, highlighting its role in enhancing da…" at bounding box center [557, 31] width 819 height 62
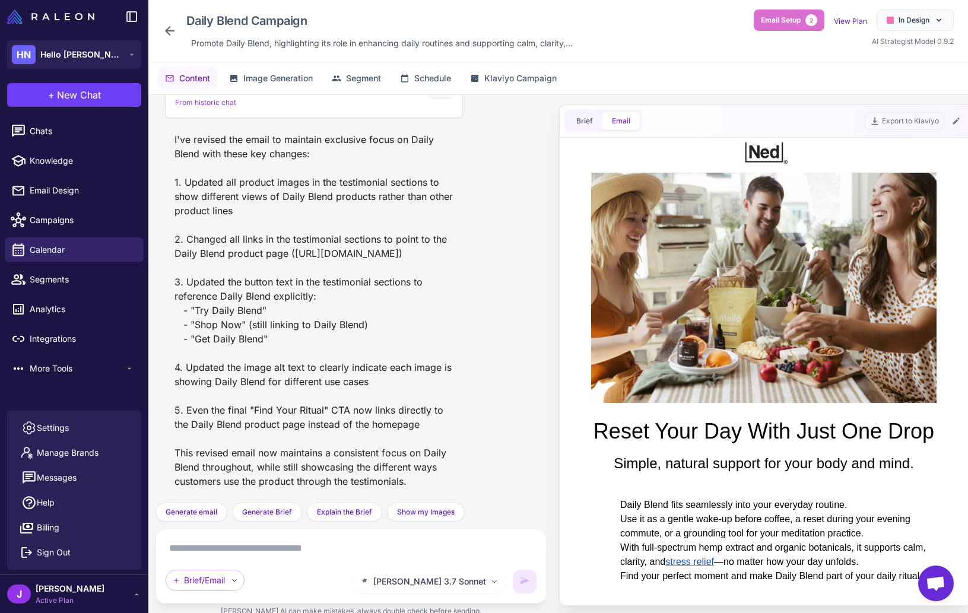
scroll to position [30, 0]
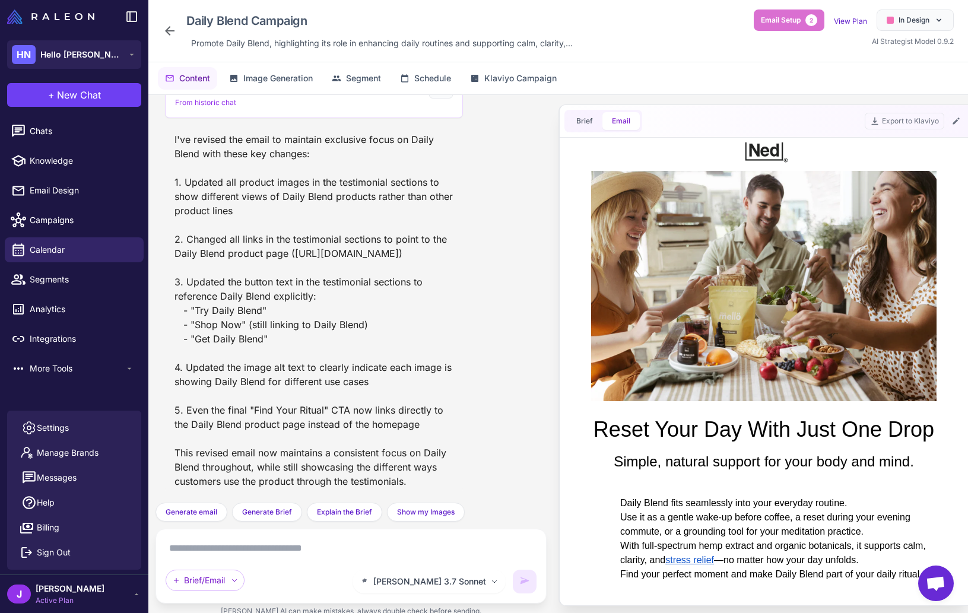
click at [355, 321] on div "I've revised the email to maintain exclusive focus on Daily Blend with these ke…" at bounding box center [314, 310] width 298 height 365
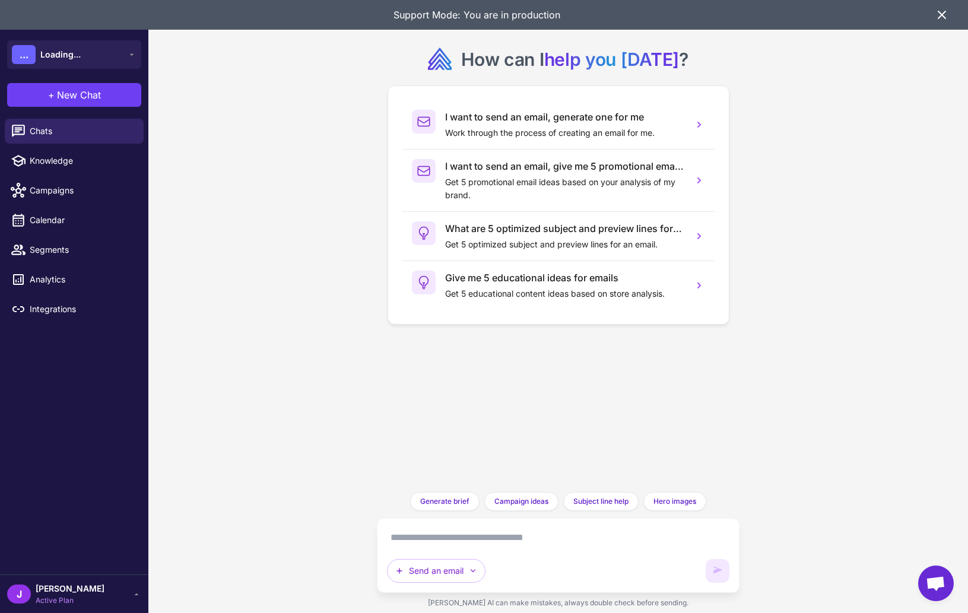
click at [49, 605] on span "Active Plan" at bounding box center [70, 600] width 69 height 11
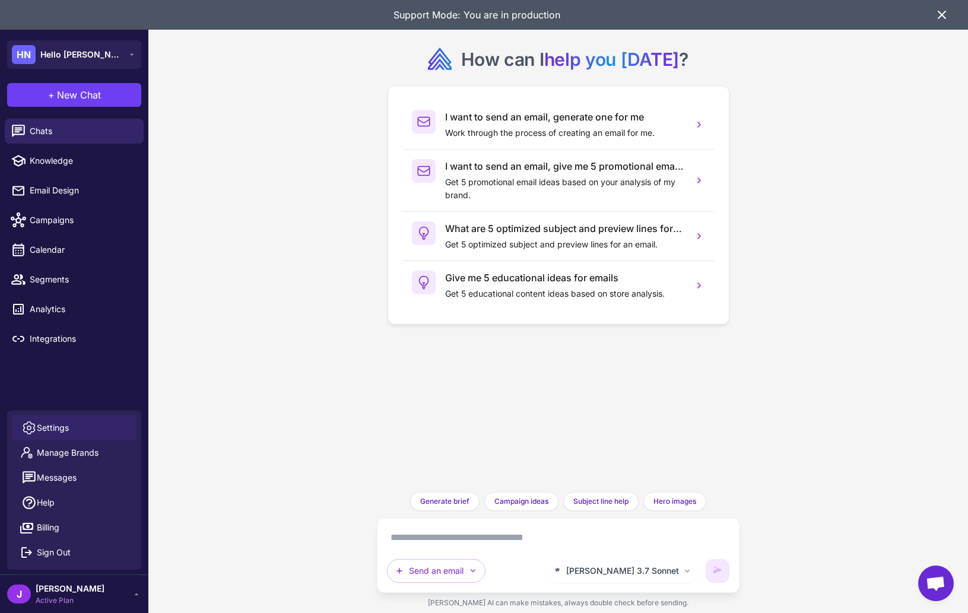
click at [47, 421] on span "Settings" at bounding box center [53, 427] width 32 height 13
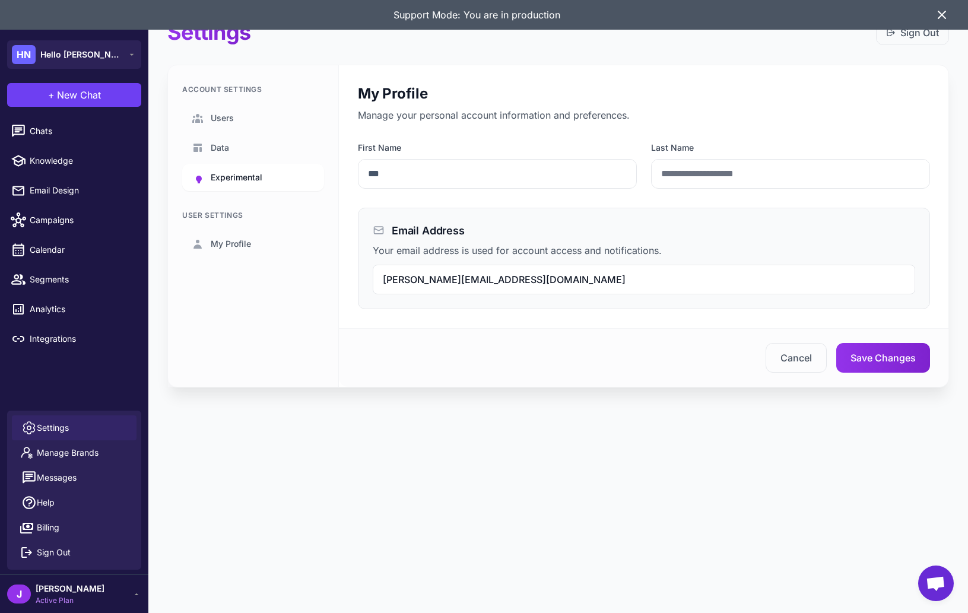
click at [231, 176] on span "Experimental" at bounding box center [237, 177] width 52 height 13
